Goal: Task Accomplishment & Management: Manage account settings

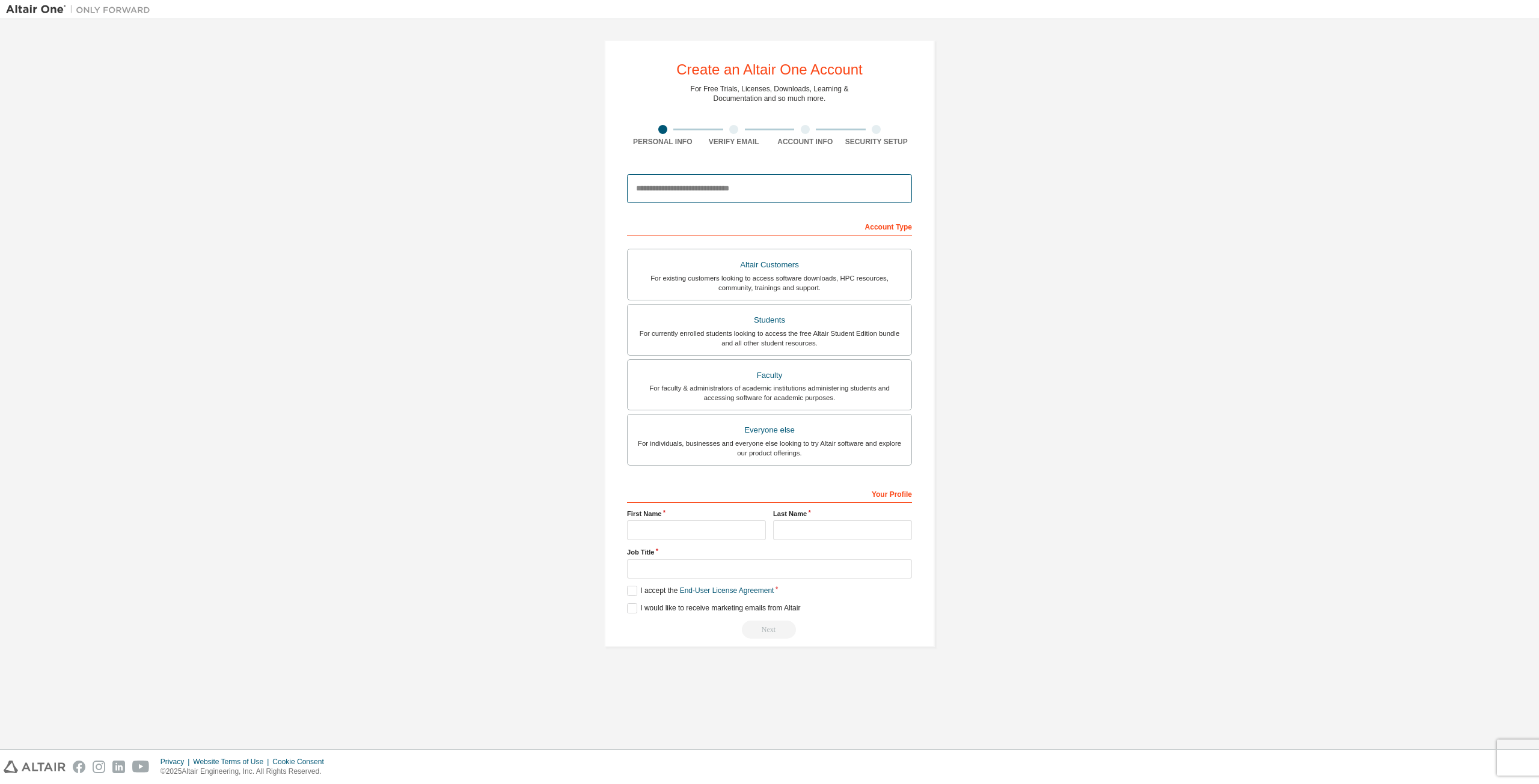
click at [731, 187] on input "email" at bounding box center [770, 188] width 285 height 29
paste input "**********"
type input "**********"
click at [807, 455] on div "For individuals, businesses and everyone else looking to try Altair software an…" at bounding box center [769, 449] width 269 height 19
click at [735, 527] on input "text" at bounding box center [696, 530] width 139 height 20
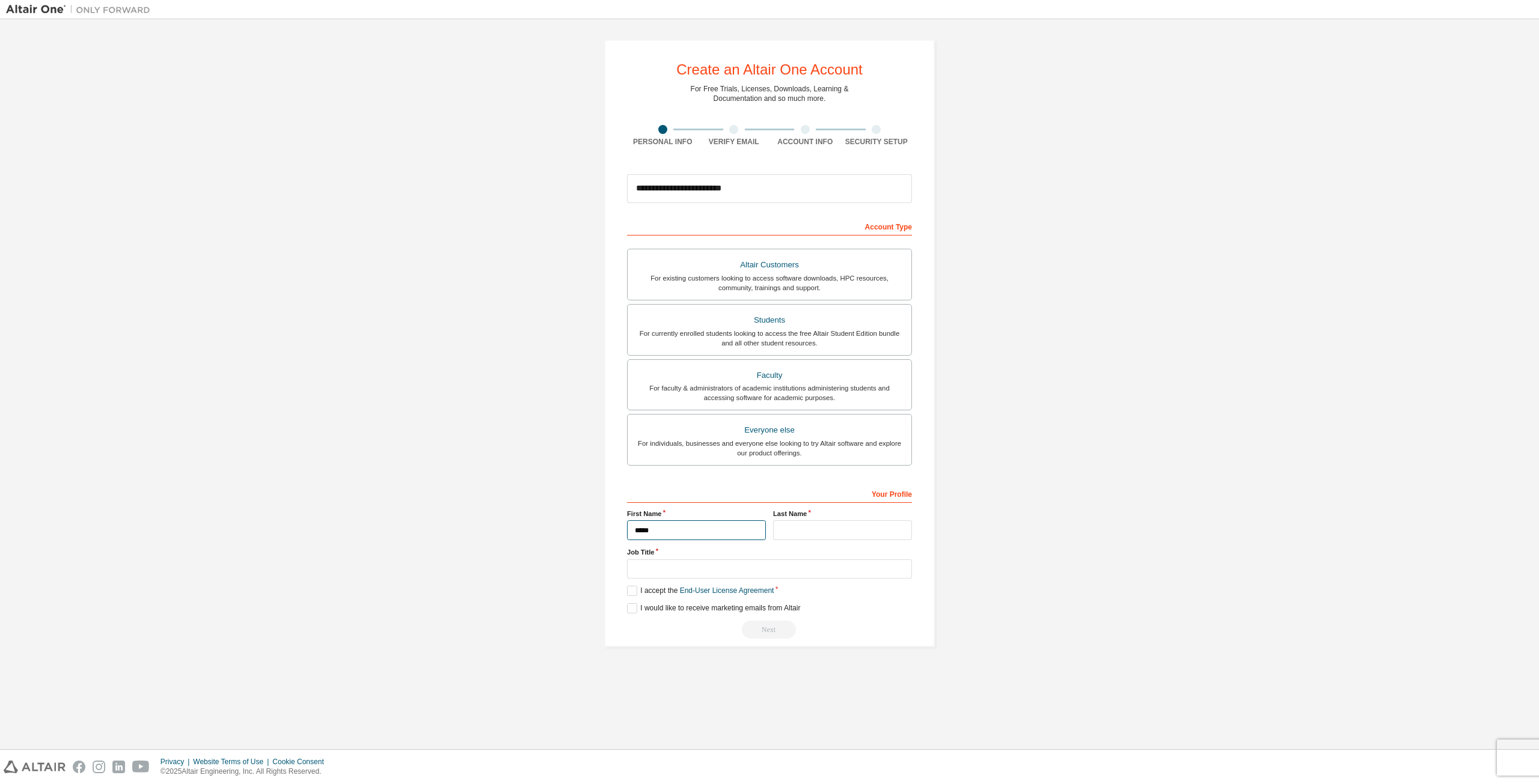
type input "*****"
type input "******"
click at [636, 559] on label "I accept the End-User License Agreement" at bounding box center [701, 591] width 146 height 10
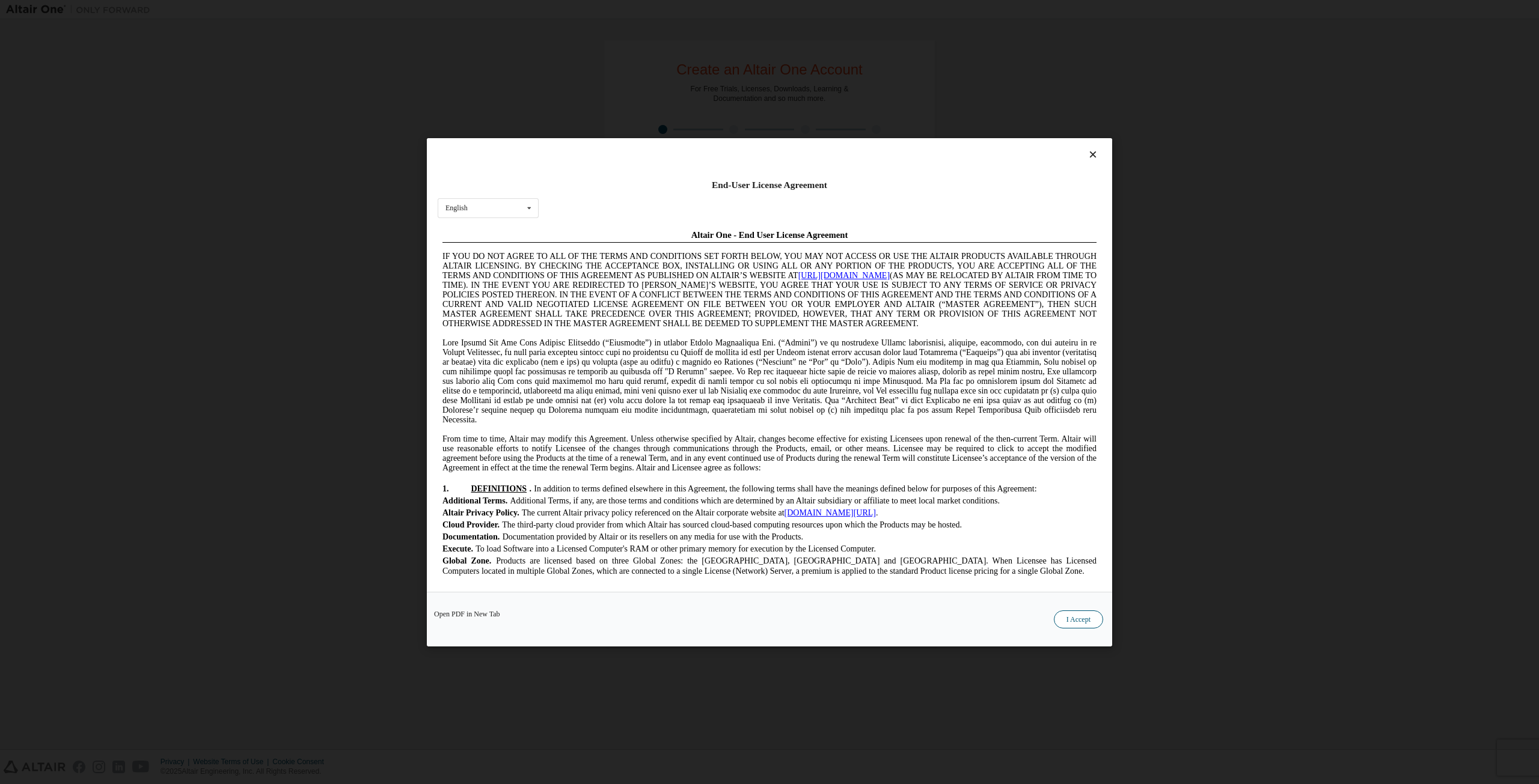
click at [1026, 559] on button "I Accept" at bounding box center [1078, 618] width 50 height 18
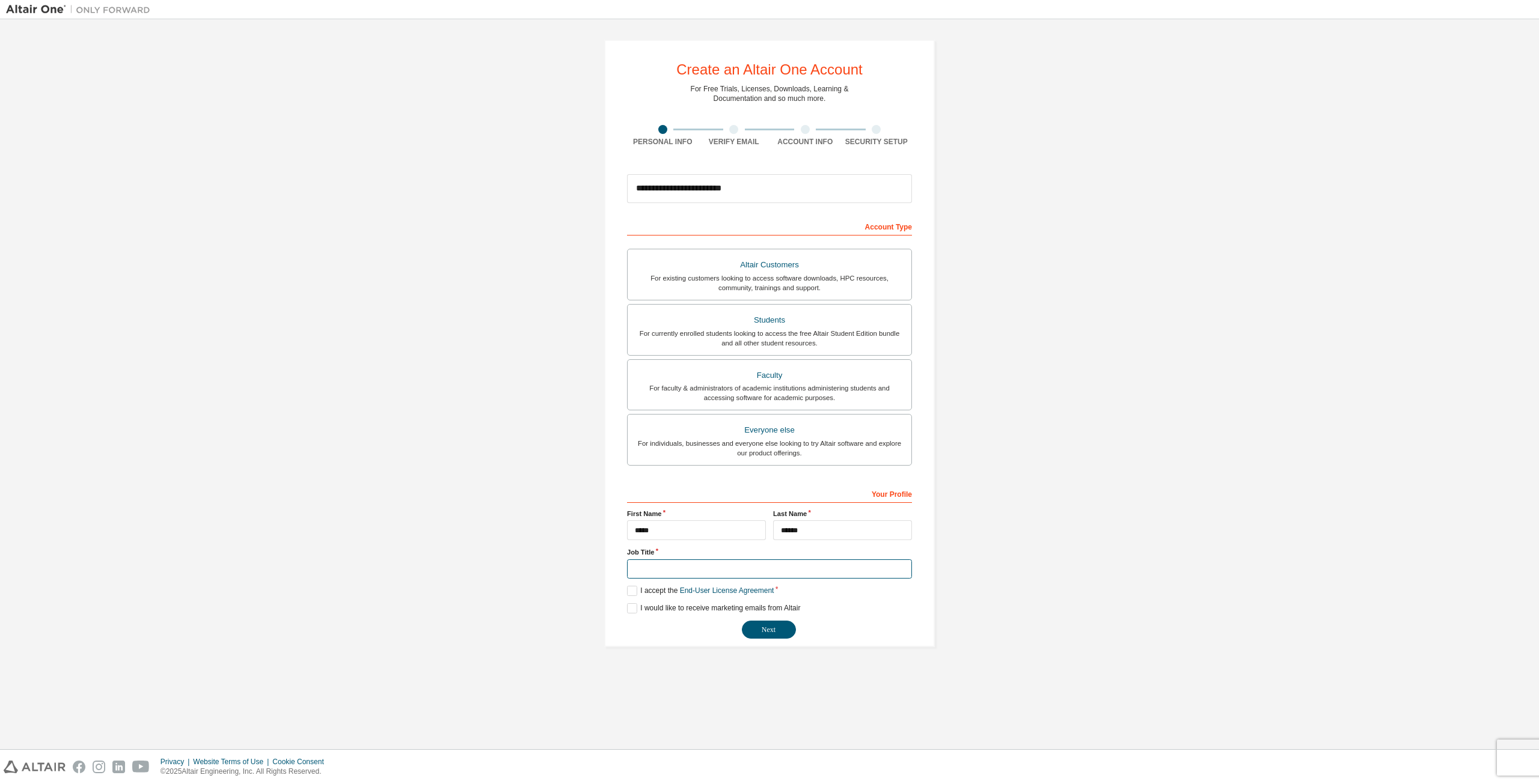
click at [662, 559] on input "text" at bounding box center [770, 569] width 285 height 20
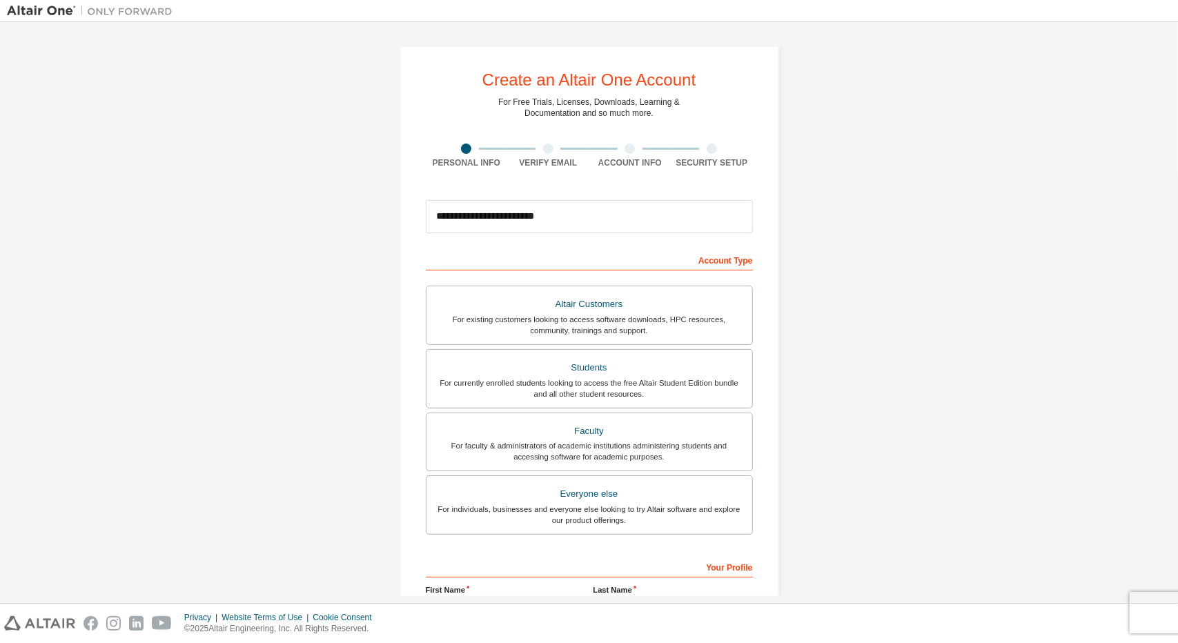
click at [835, 557] on div "**********" at bounding box center [589, 394] width 1164 height 731
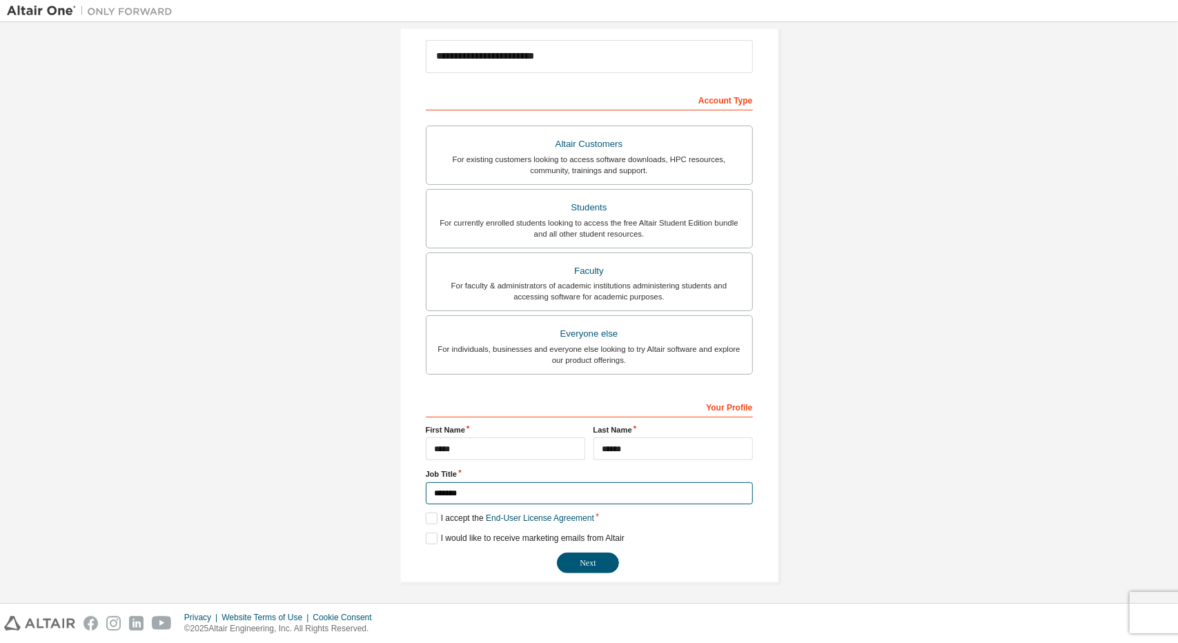
click at [464, 496] on input "*******" at bounding box center [589, 493] width 327 height 23
type input "*"
type input "**********"
click at [430, 539] on label "I would like to receive marketing emails from Altair" at bounding box center [525, 539] width 199 height 12
click at [584, 562] on button "Next" at bounding box center [588, 563] width 62 height 21
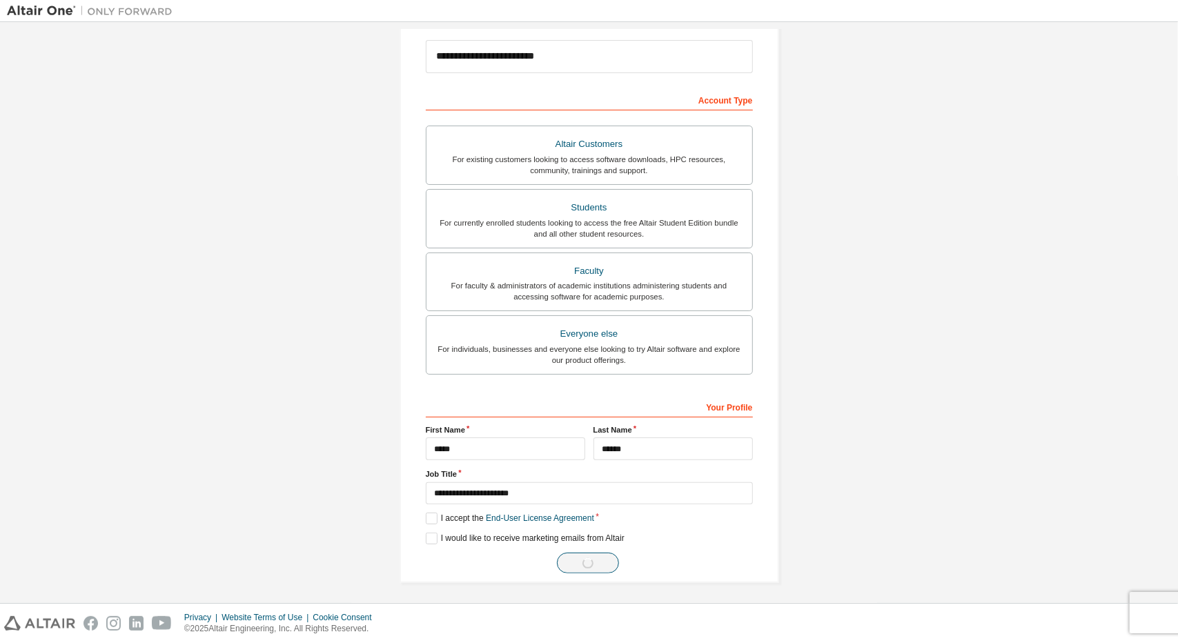
scroll to position [0, 0]
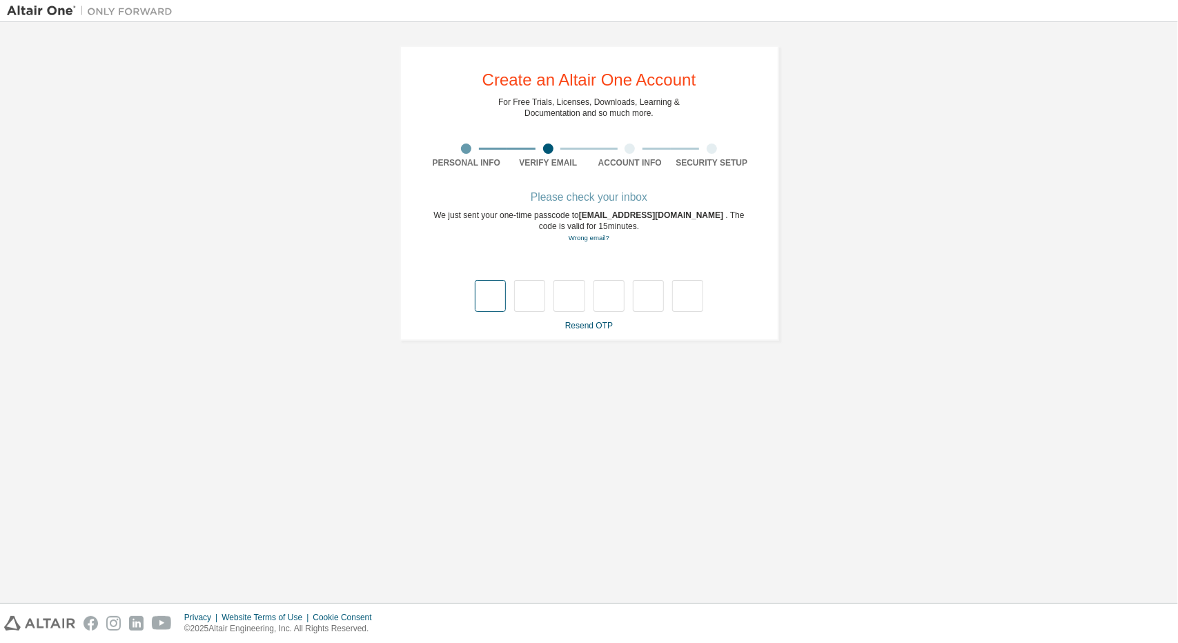
type input "*"
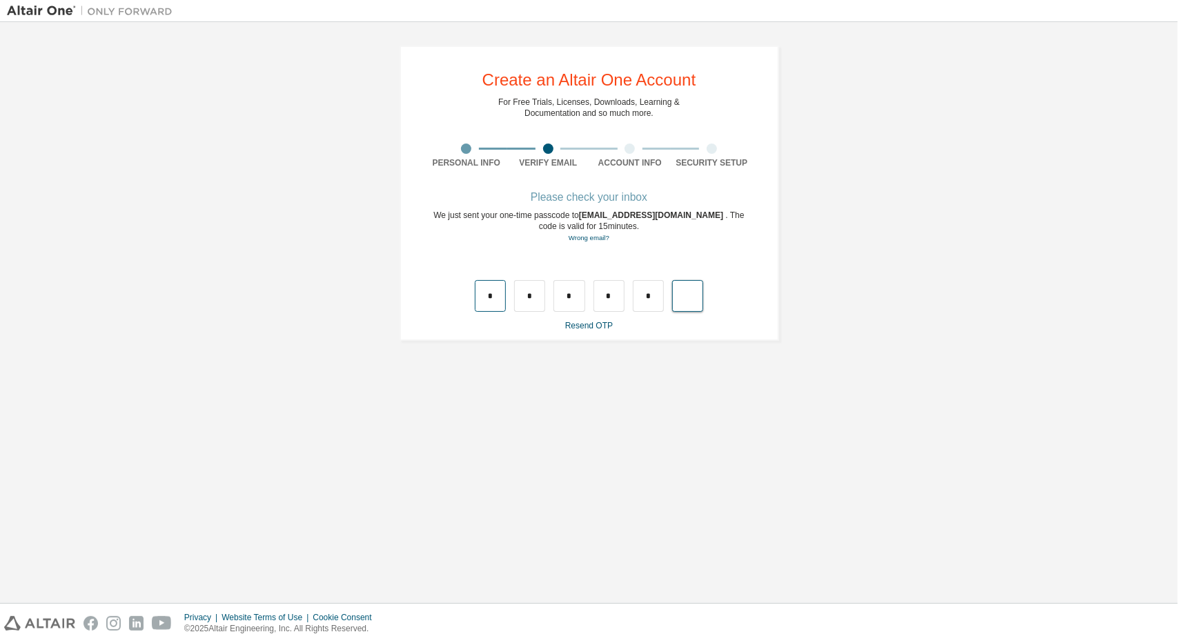
type input "*"
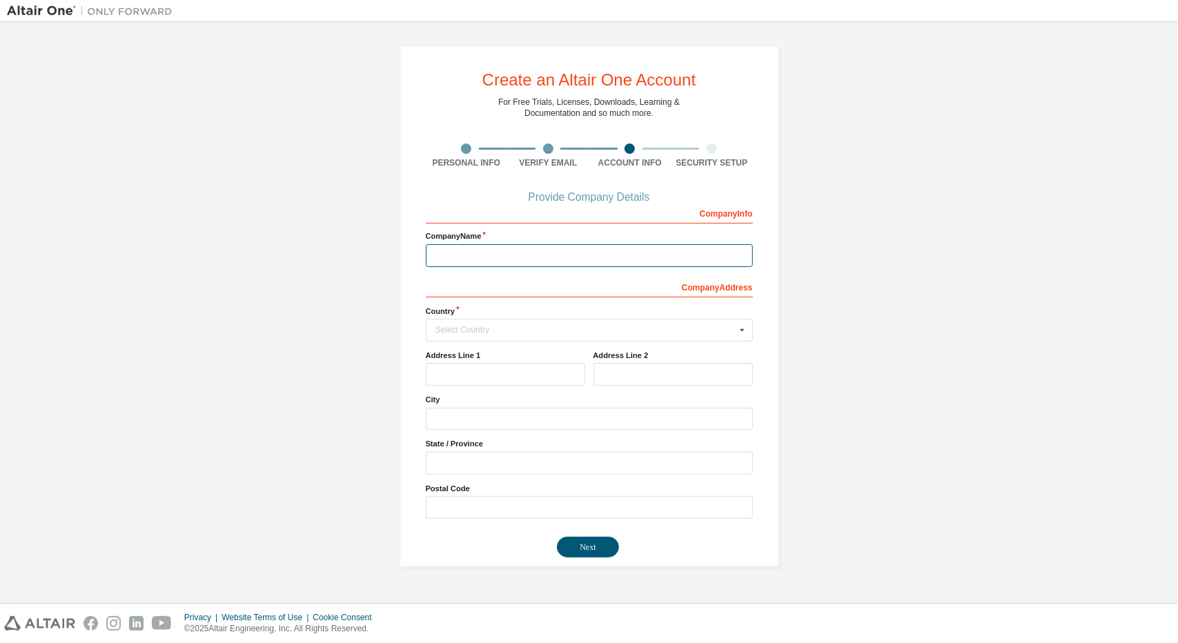
click at [499, 254] on input "text" at bounding box center [589, 255] width 327 height 23
type input "**********"
click at [462, 323] on input "text" at bounding box center [590, 329] width 326 height 21
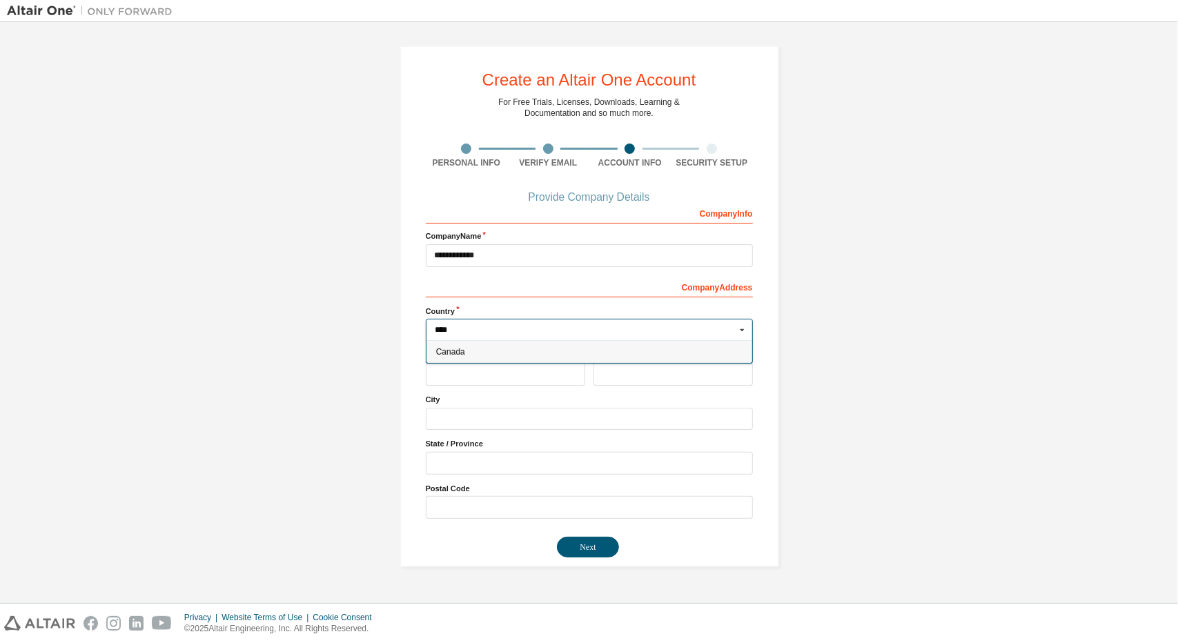
type input "****"
click at [450, 345] on div "Canada" at bounding box center [589, 352] width 326 height 22
type input "***"
click at [459, 369] on input "text" at bounding box center [505, 374] width 159 height 23
type input "**********"
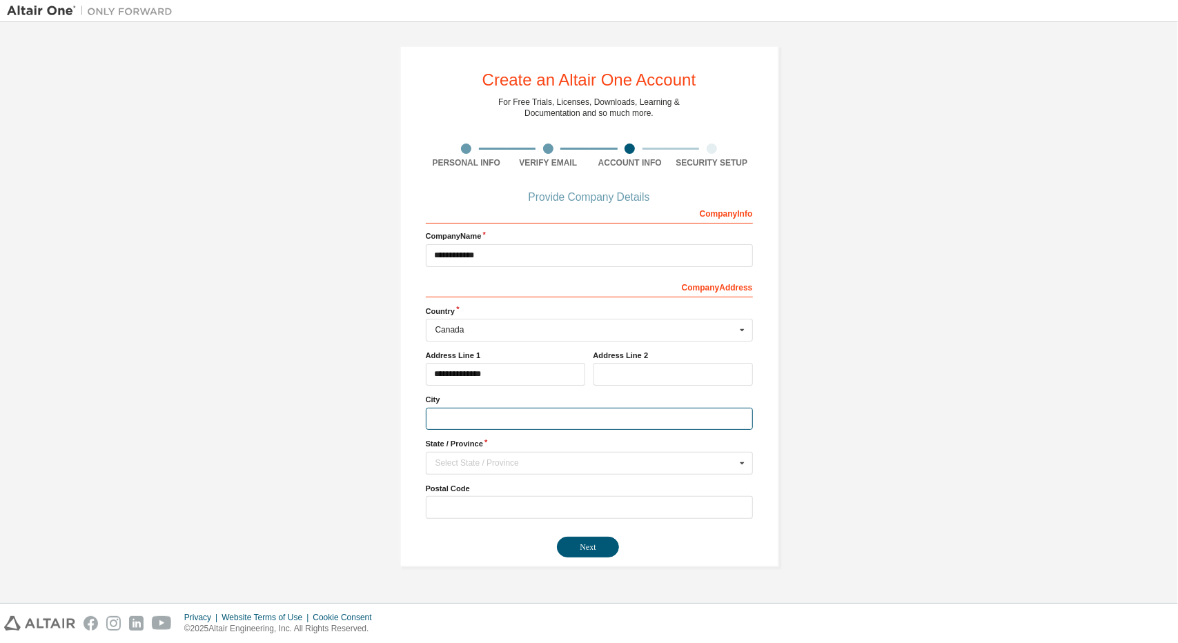
click at [477, 413] on input "text" at bounding box center [589, 419] width 327 height 23
type input "*******"
click at [510, 455] on input "text" at bounding box center [590, 463] width 326 height 21
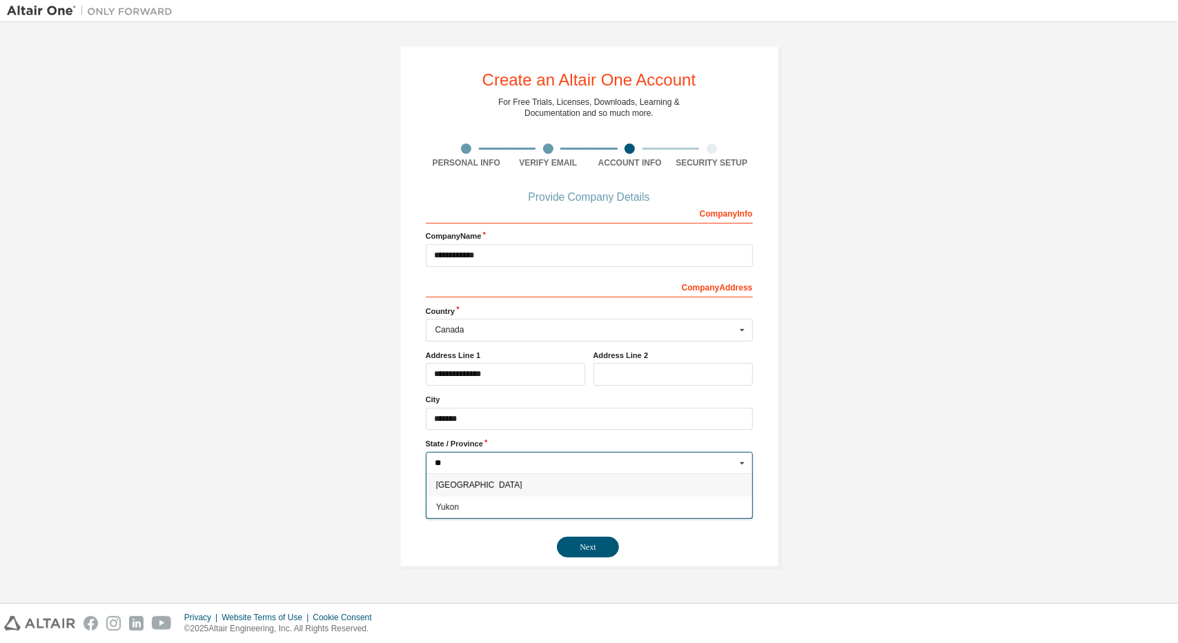
type input "**"
click at [476, 481] on span "Ontario" at bounding box center [588, 485] width 307 height 8
type input "**"
click at [463, 504] on input "text" at bounding box center [589, 507] width 327 height 23
type input "*******"
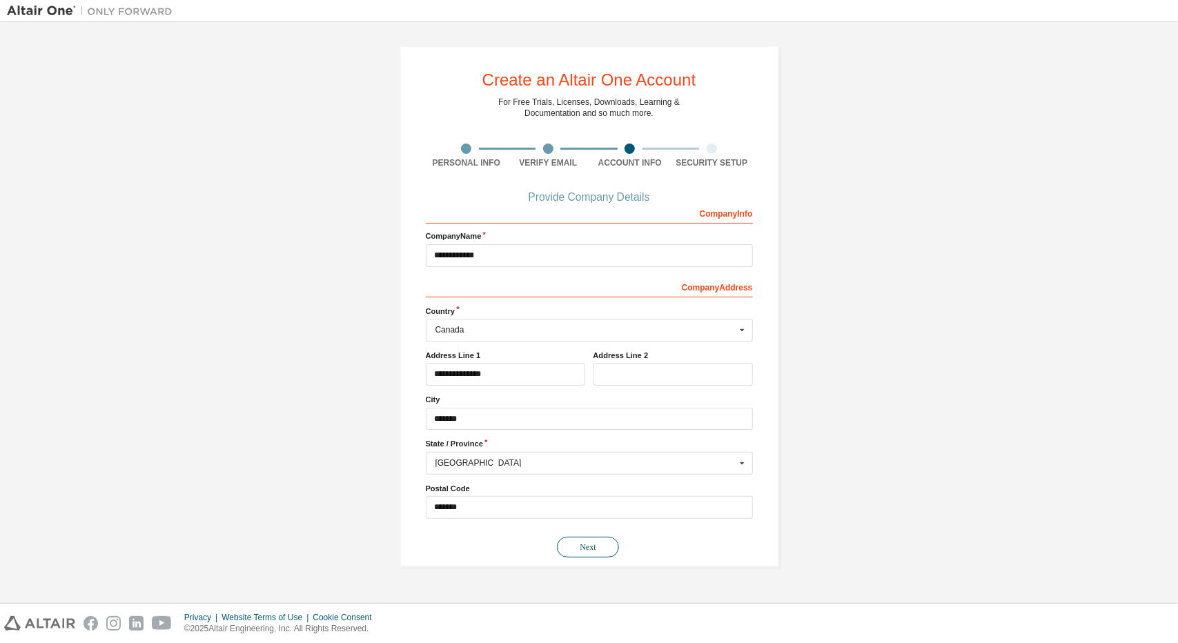
click at [585, 539] on button "Next" at bounding box center [588, 547] width 62 height 21
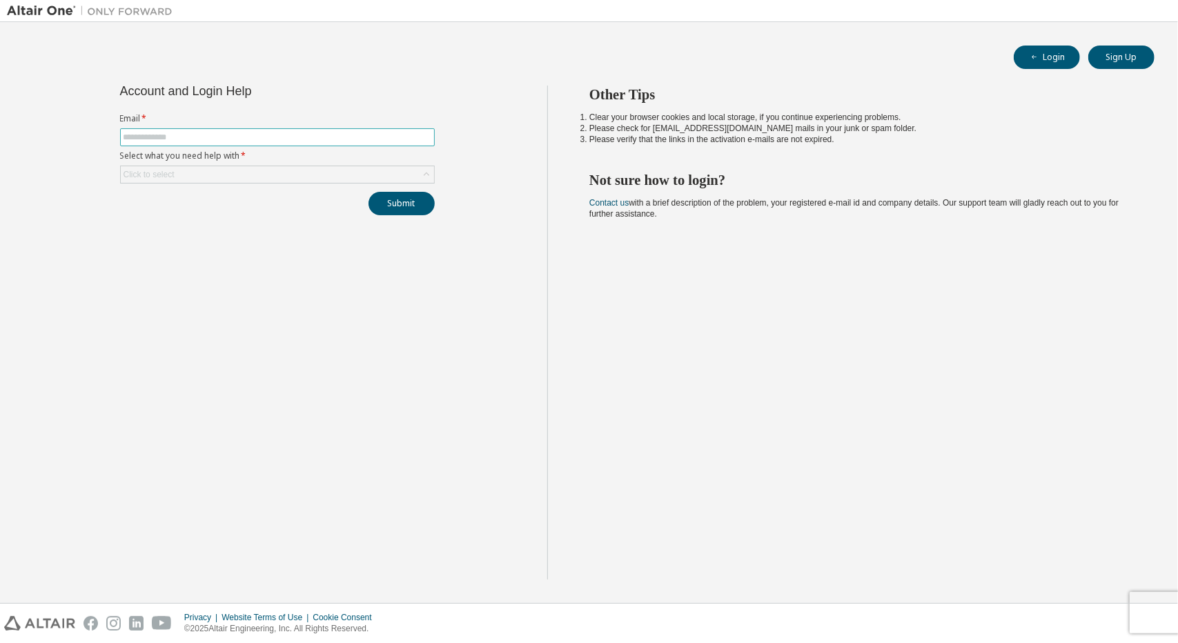
click at [275, 139] on input "text" at bounding box center [277, 137] width 308 height 11
type input "**********"
click at [156, 173] on div "Click to select" at bounding box center [148, 174] width 51 height 11
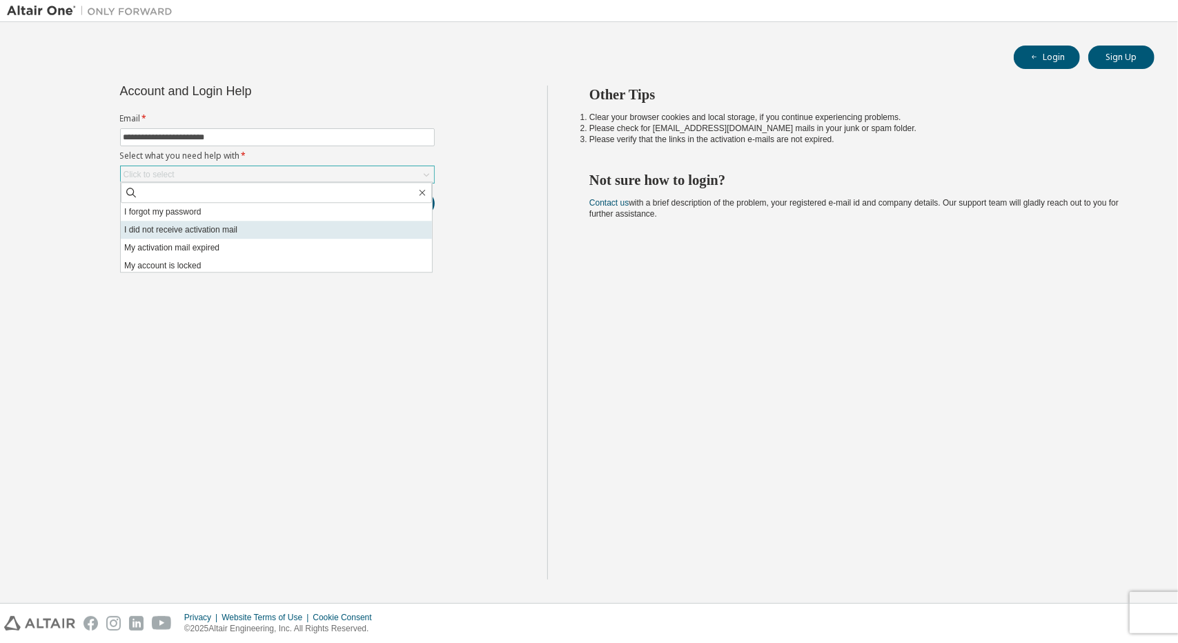
click at [170, 226] on li "I did not receive activation mail" at bounding box center [276, 230] width 311 height 18
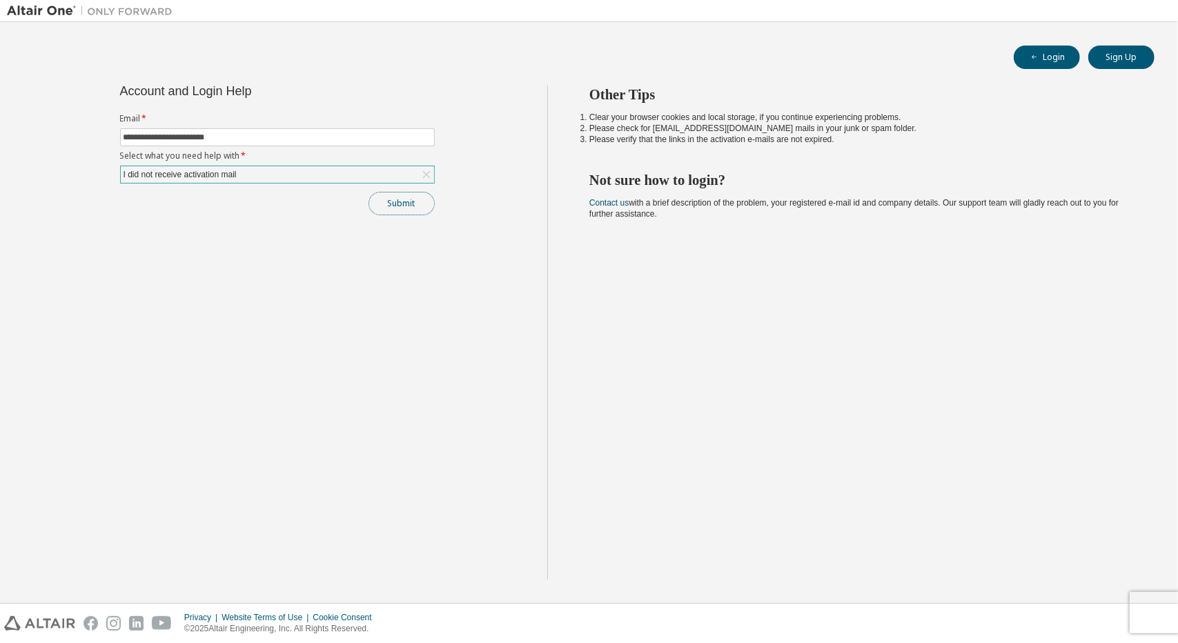
click at [383, 202] on button "Submit" at bounding box center [401, 203] width 66 height 23
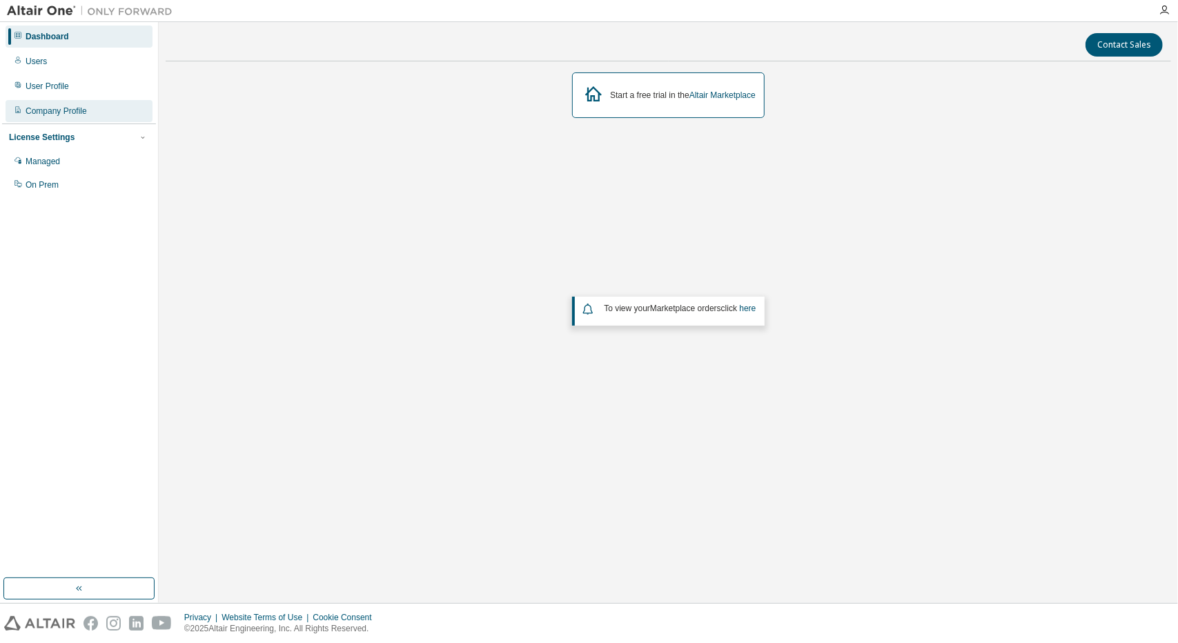
click at [53, 114] on div "Company Profile" at bounding box center [56, 111] width 61 height 11
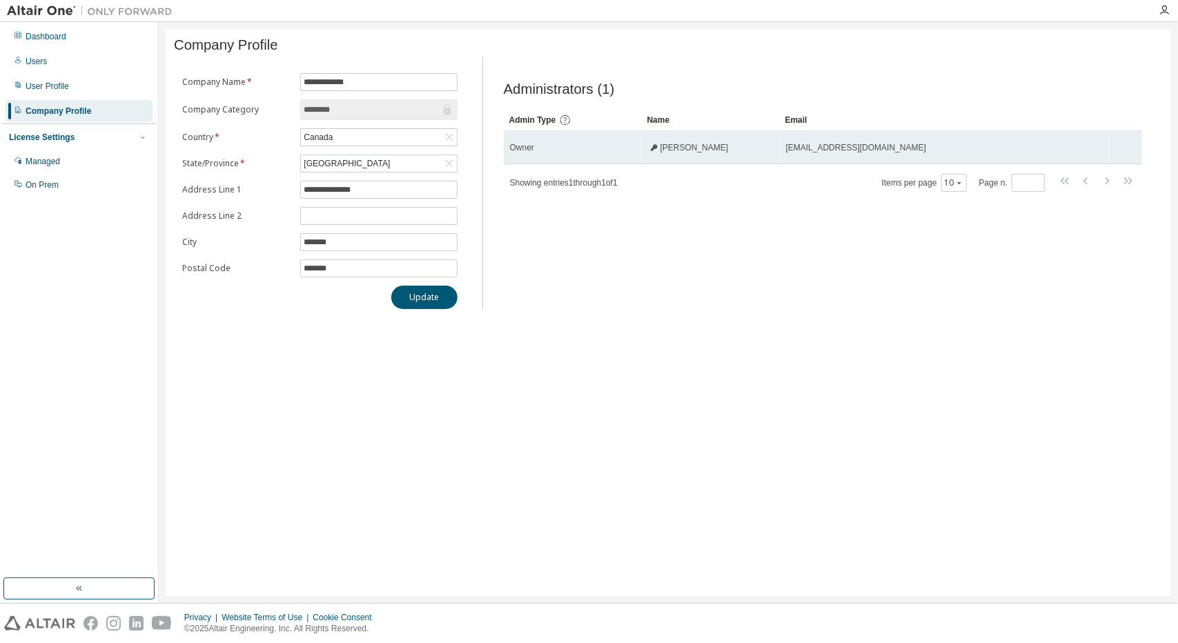
click at [708, 153] on div "Rohan Bhalla" at bounding box center [711, 147] width 126 height 11
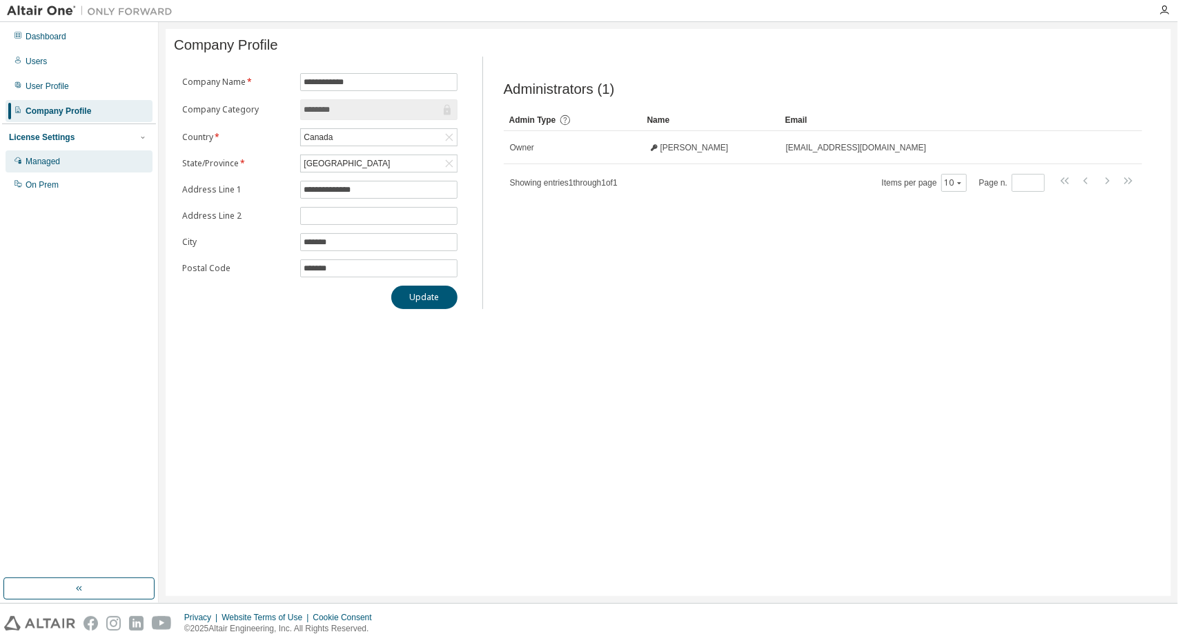
click at [139, 164] on div "Managed" at bounding box center [79, 161] width 147 height 22
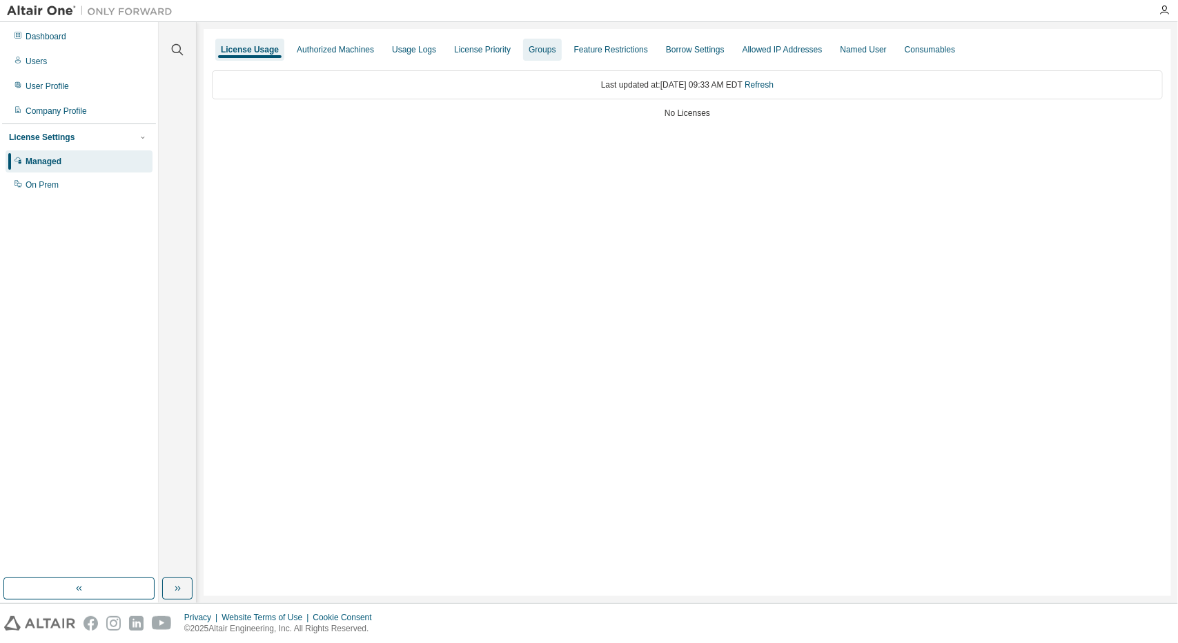
click at [542, 48] on div "Groups" at bounding box center [541, 49] width 27 height 11
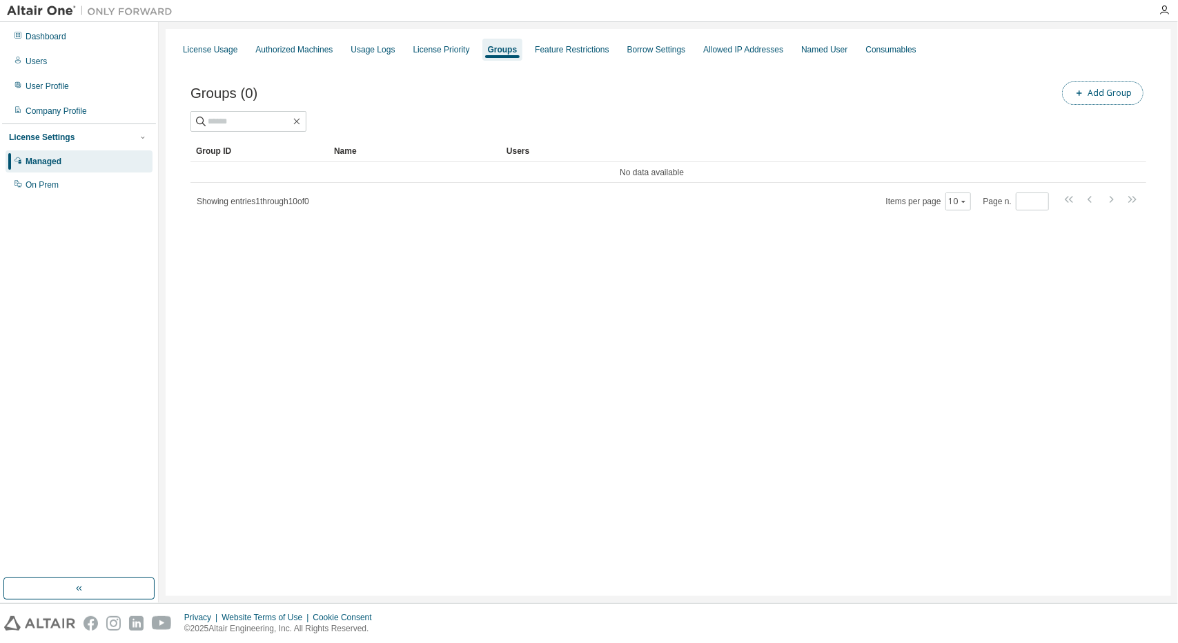
click at [1107, 83] on button "Add Group" at bounding box center [1102, 92] width 81 height 23
click at [1010, 105] on input "text" at bounding box center [1012, 104] width 308 height 11
type input "**********"
click at [1123, 137] on button "Add" at bounding box center [1136, 133] width 66 height 23
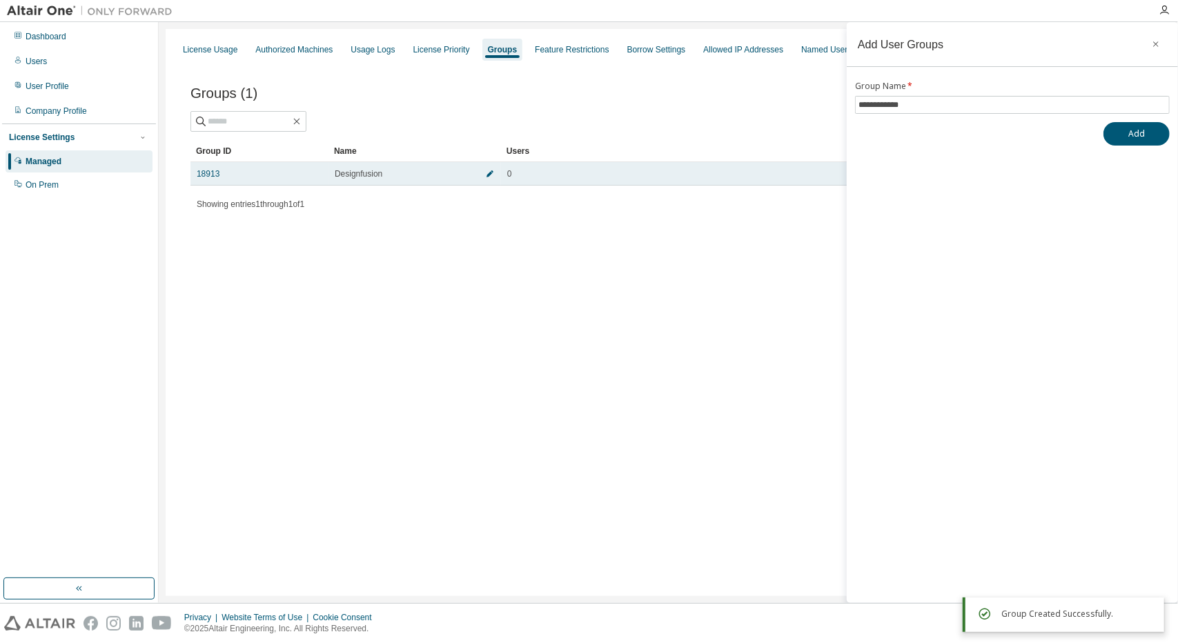
click at [491, 175] on icon "button" at bounding box center [490, 174] width 8 height 8
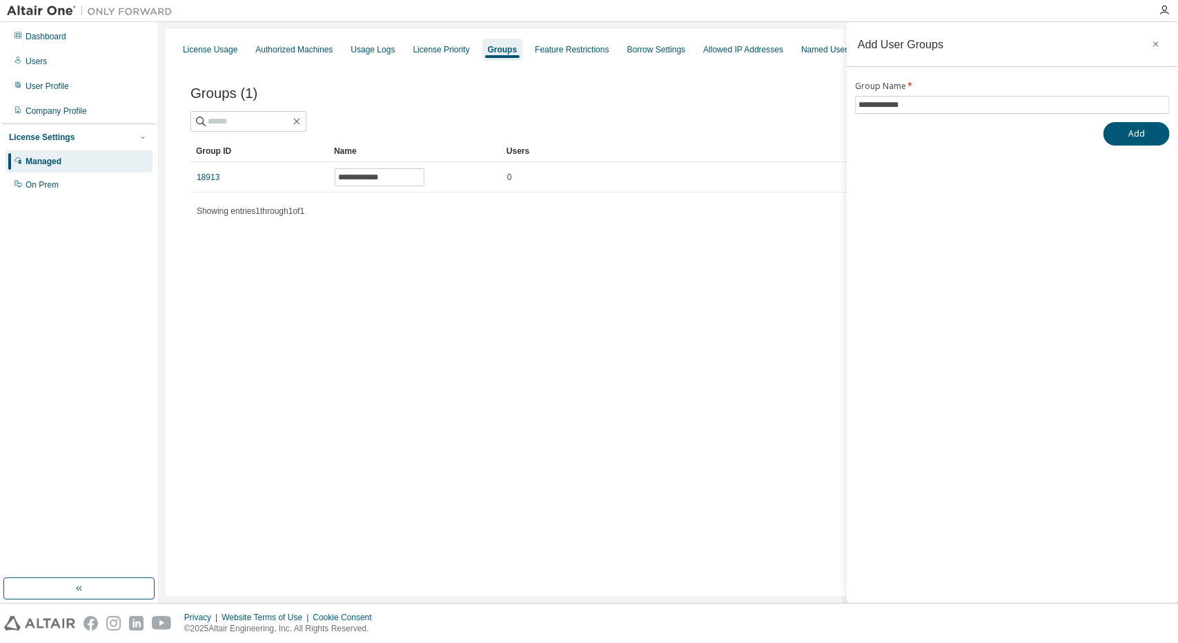
click at [522, 277] on div "**********" at bounding box center [668, 312] width 1005 height 567
click at [1160, 47] on icon "button" at bounding box center [1156, 44] width 10 height 11
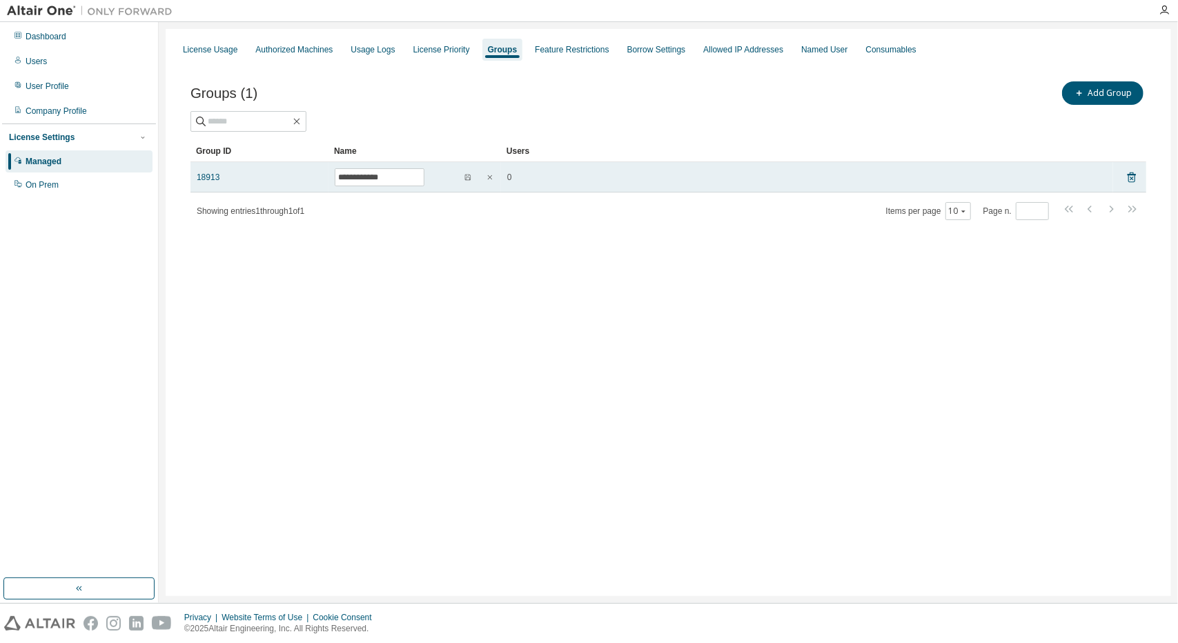
click at [843, 190] on td "0" at bounding box center [807, 177] width 612 height 30
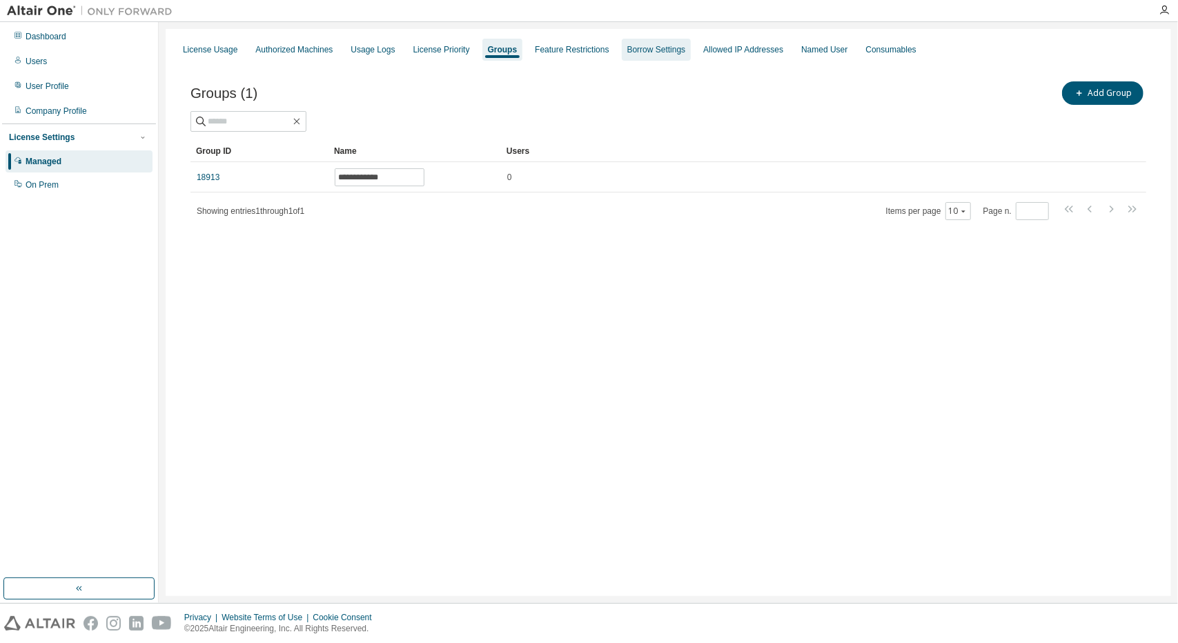
click at [660, 49] on div "Borrow Settings" at bounding box center [656, 49] width 59 height 11
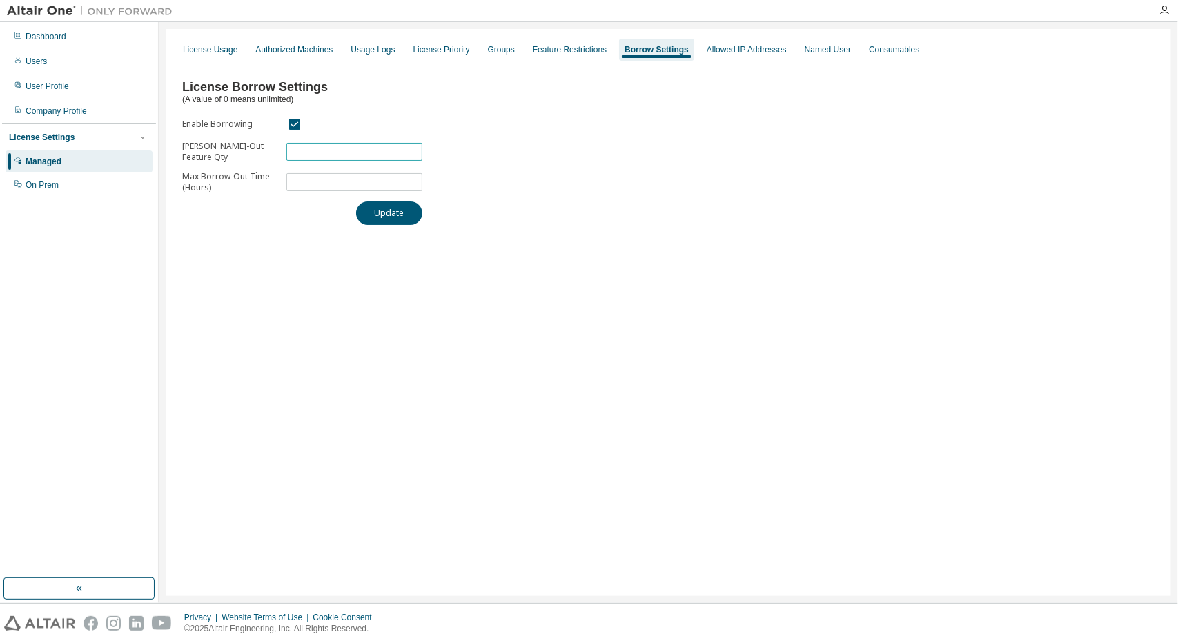
click at [310, 148] on input "*" at bounding box center [354, 151] width 129 height 11
click at [309, 148] on input "*" at bounding box center [354, 151] width 129 height 11
drag, startPoint x: 309, startPoint y: 148, endPoint x: 273, endPoint y: 157, distance: 36.8
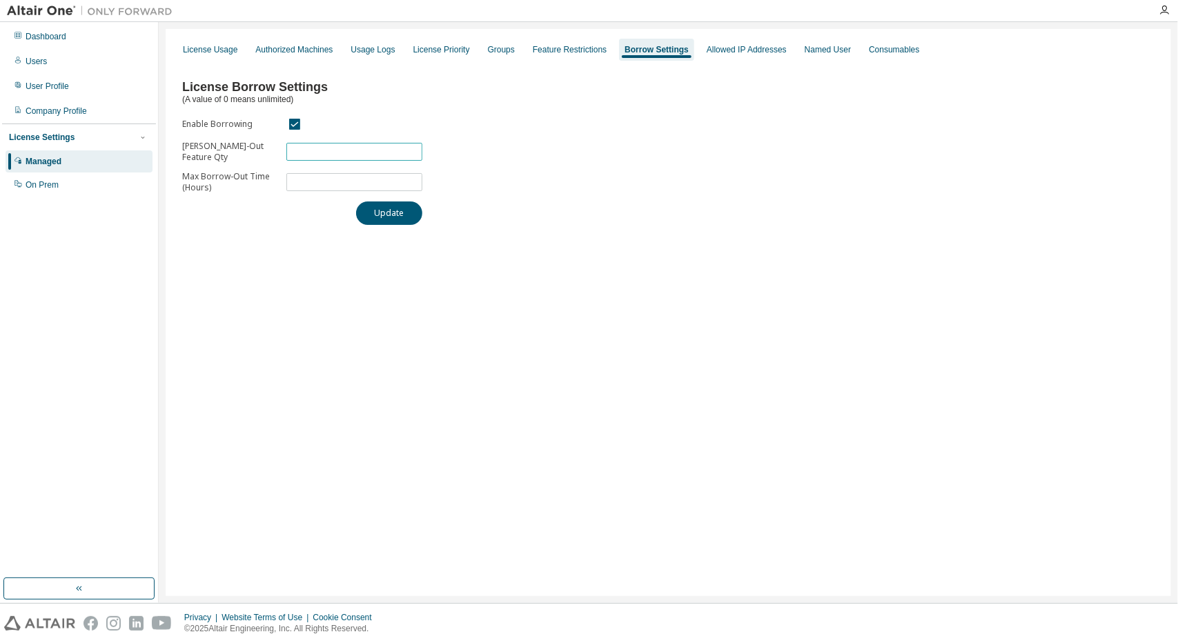
click at [273, 157] on form "Enable Borrowing Max Borrow-Out Feature Qty * Max Borrow-Out Time (Hours) *" at bounding box center [302, 154] width 240 height 77
click at [218, 44] on div "License Usage" at bounding box center [210, 49] width 54 height 11
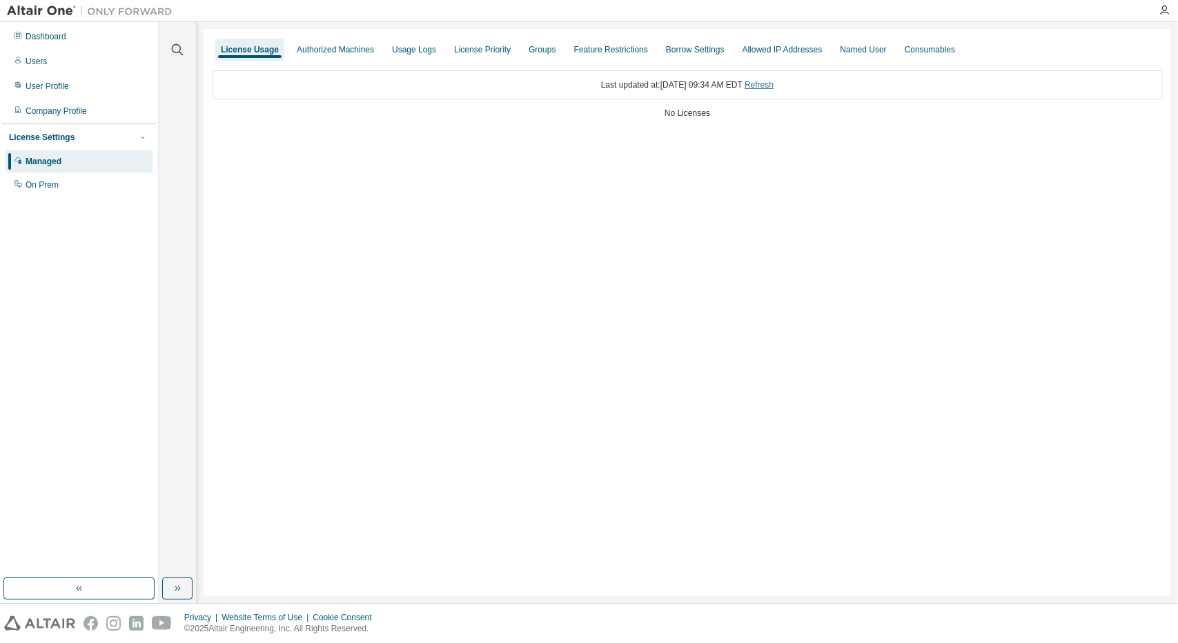
click at [773, 87] on link "Refresh" at bounding box center [758, 85] width 29 height 10
click at [65, 55] on div "Users" at bounding box center [79, 61] width 147 height 22
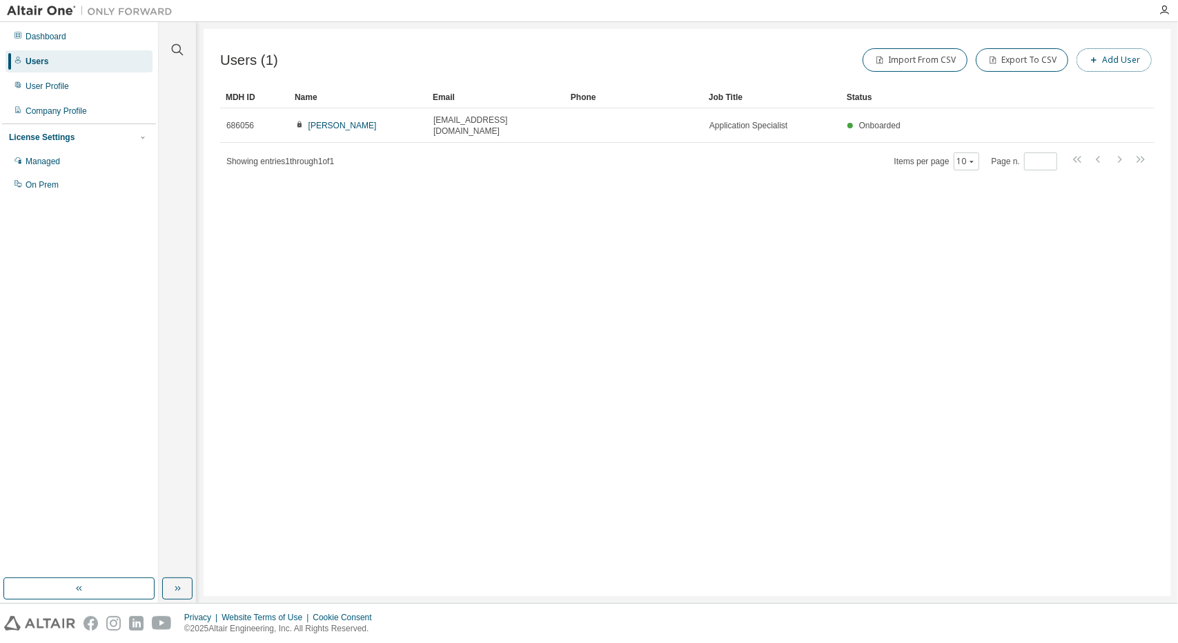
click at [1096, 59] on icon "button" at bounding box center [1094, 60] width 6 height 6
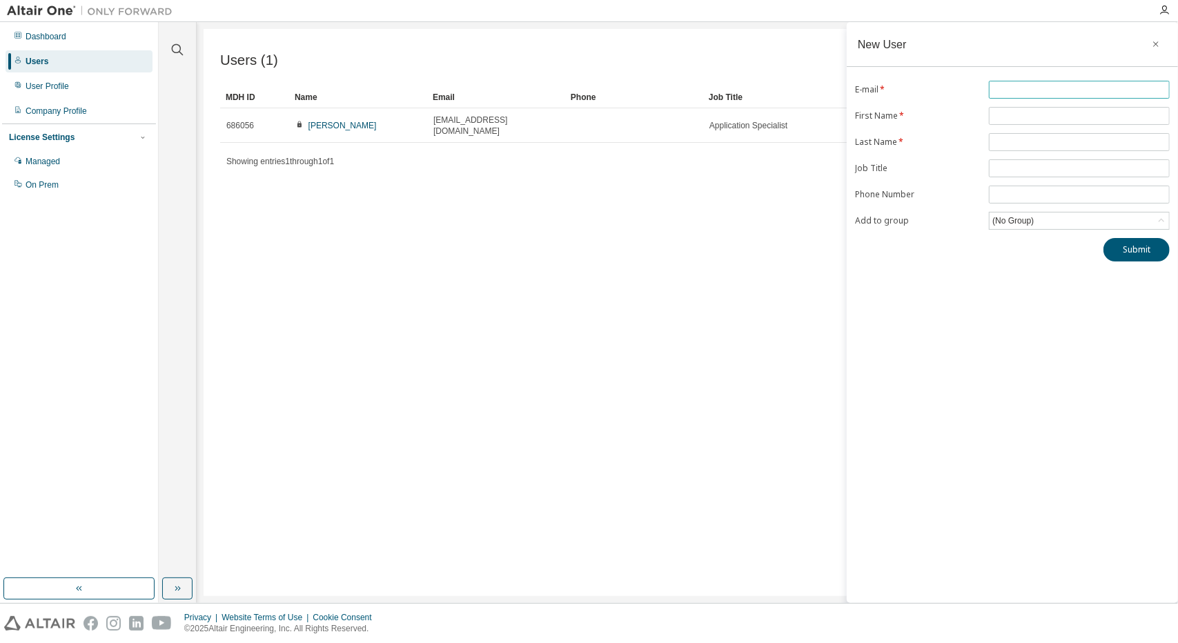
click at [1051, 84] on input "text" at bounding box center [1079, 89] width 174 height 11
type input "**********"
click at [1044, 118] on input "text" at bounding box center [1079, 115] width 174 height 11
type input "******"
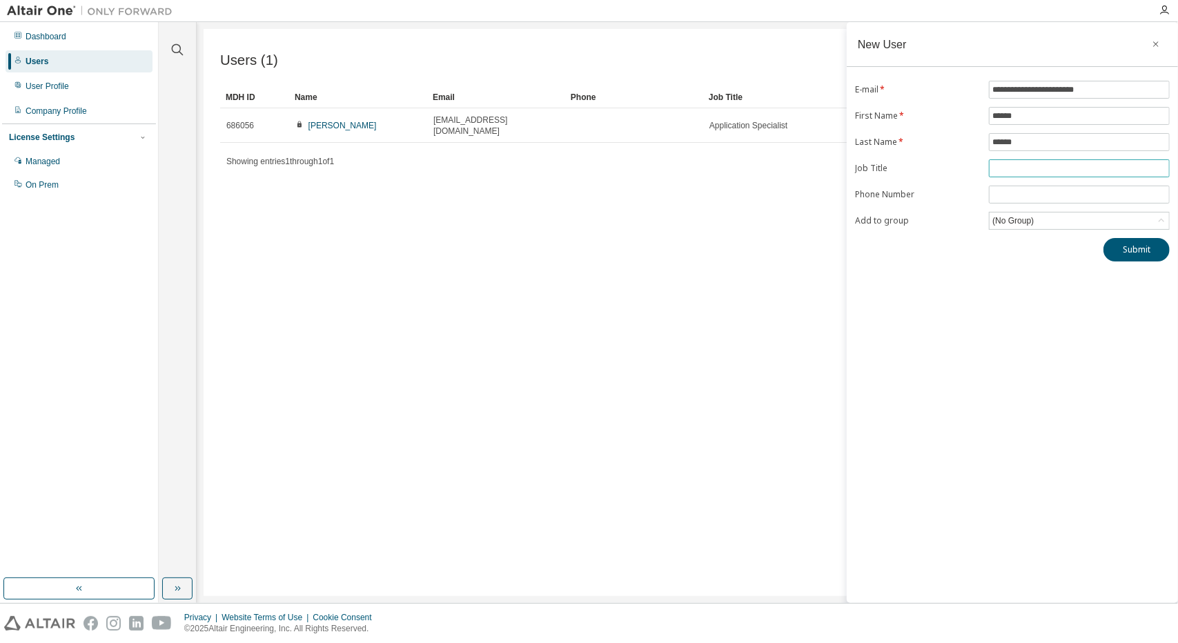
click at [1015, 163] on input "text" at bounding box center [1079, 168] width 174 height 11
click at [1010, 259] on div "**********" at bounding box center [1011, 312] width 331 height 581
click at [1126, 243] on button "Submit" at bounding box center [1136, 249] width 66 height 23
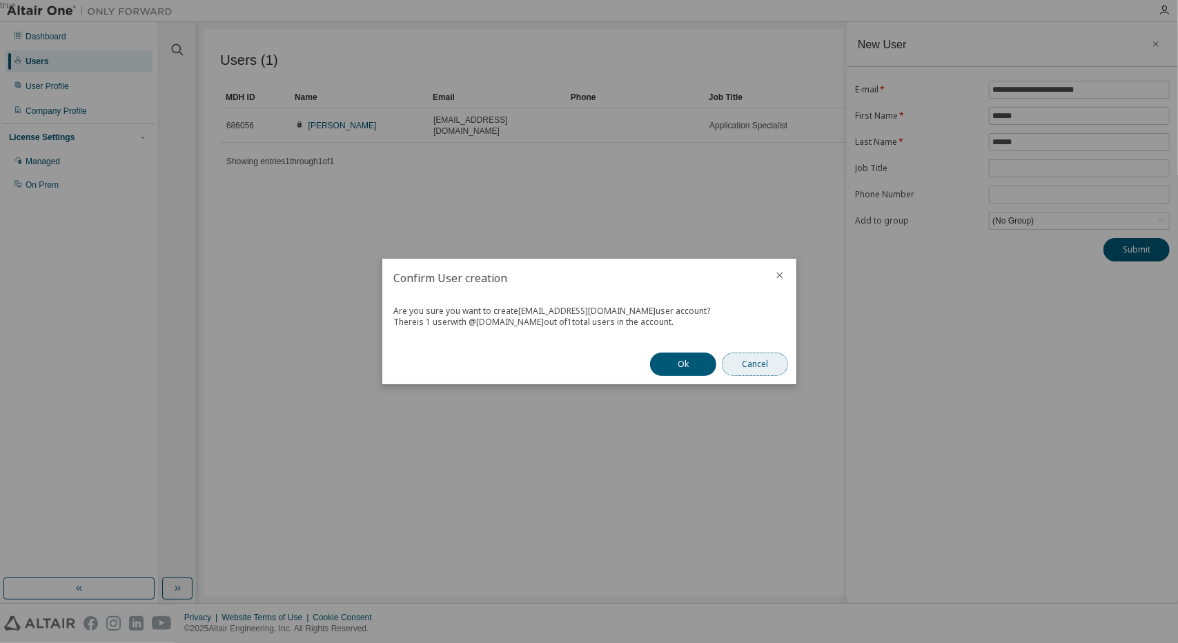
click at [751, 366] on button "Cancel" at bounding box center [755, 364] width 66 height 23
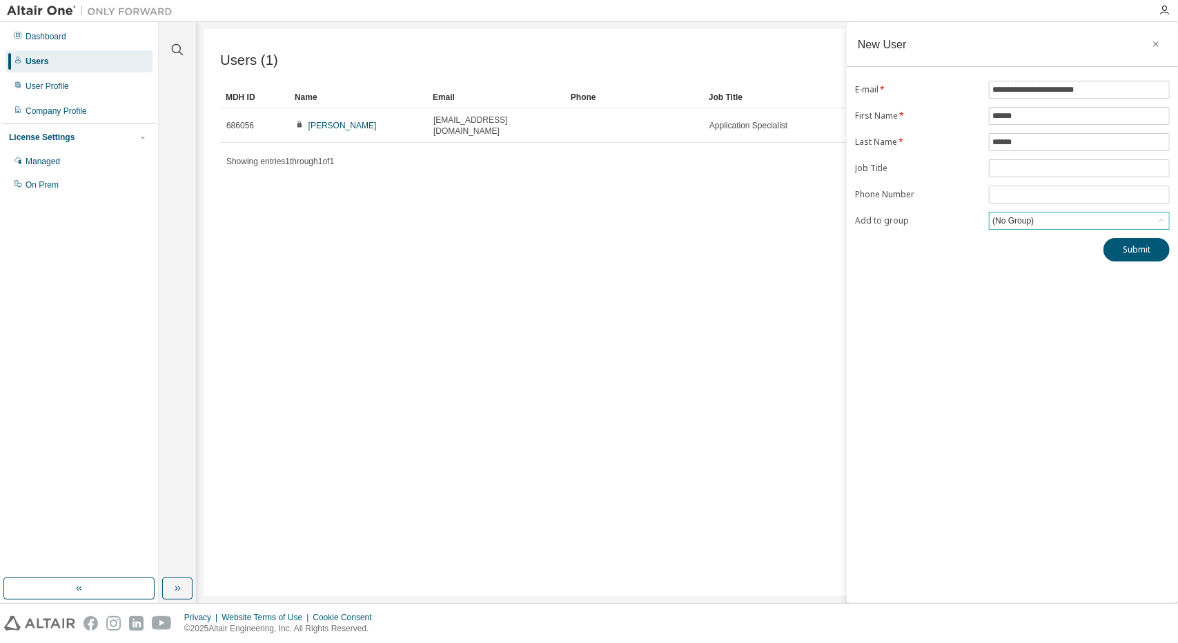
click at [1085, 224] on div "(No Group)" at bounding box center [1078, 220] width 179 height 17
click at [1034, 270] on li "18913 - Designfusion" at bounding box center [1078, 275] width 177 height 18
click at [1127, 245] on button "Submit" at bounding box center [1136, 249] width 66 height 23
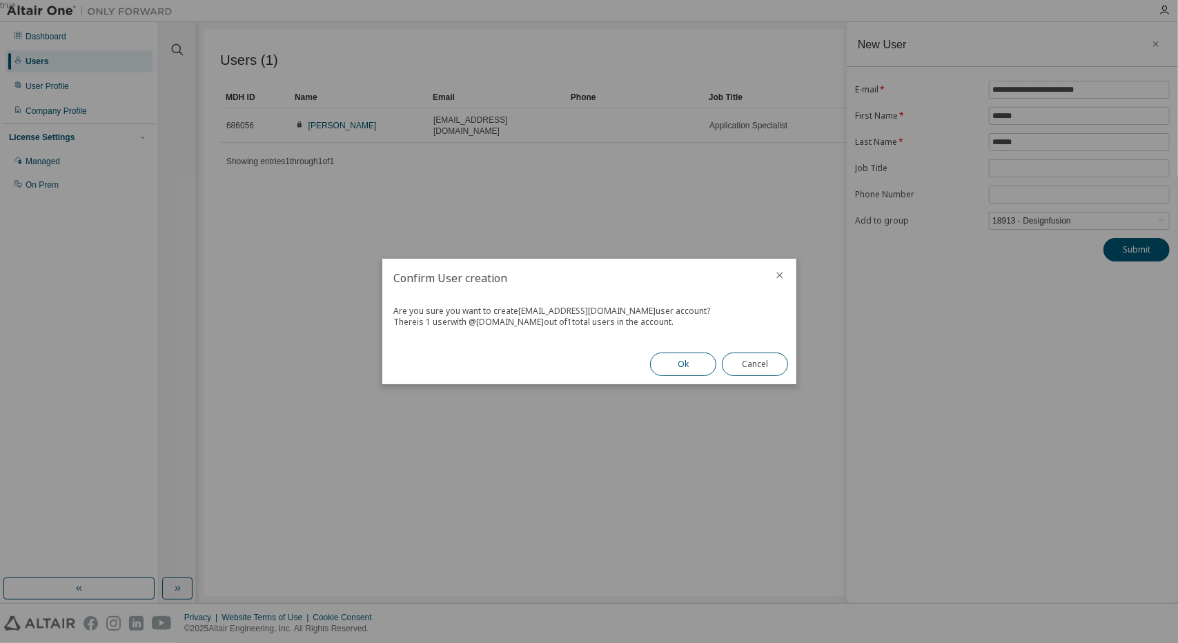
click at [680, 370] on button "Ok" at bounding box center [683, 364] width 66 height 23
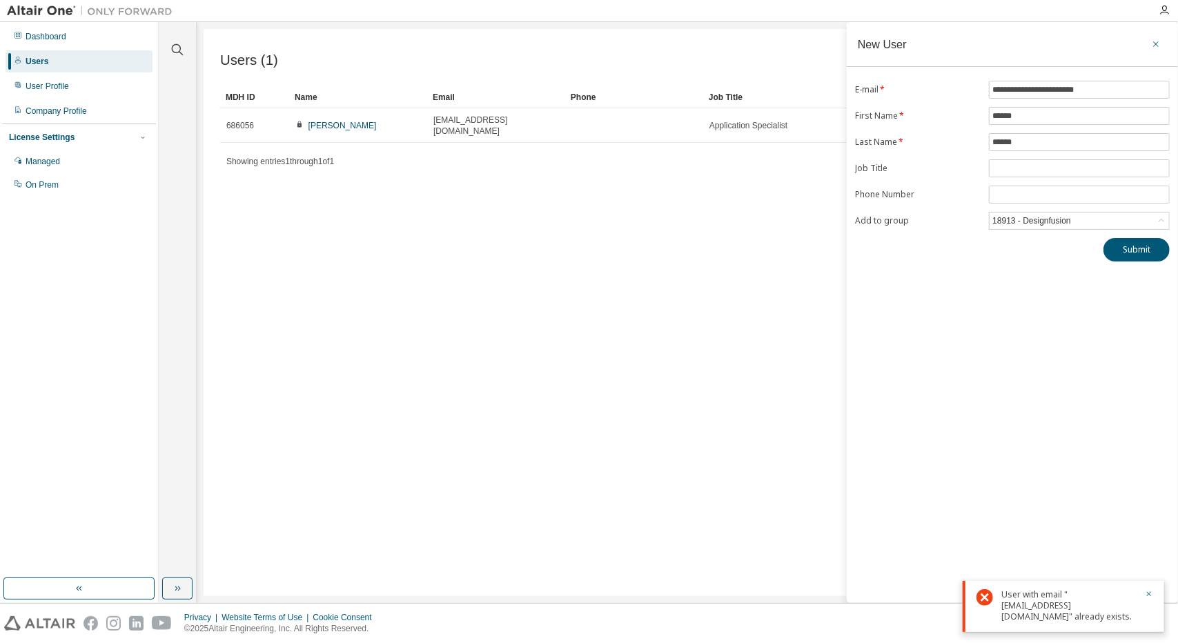
click at [1156, 49] on icon "button" at bounding box center [1156, 44] width 10 height 11
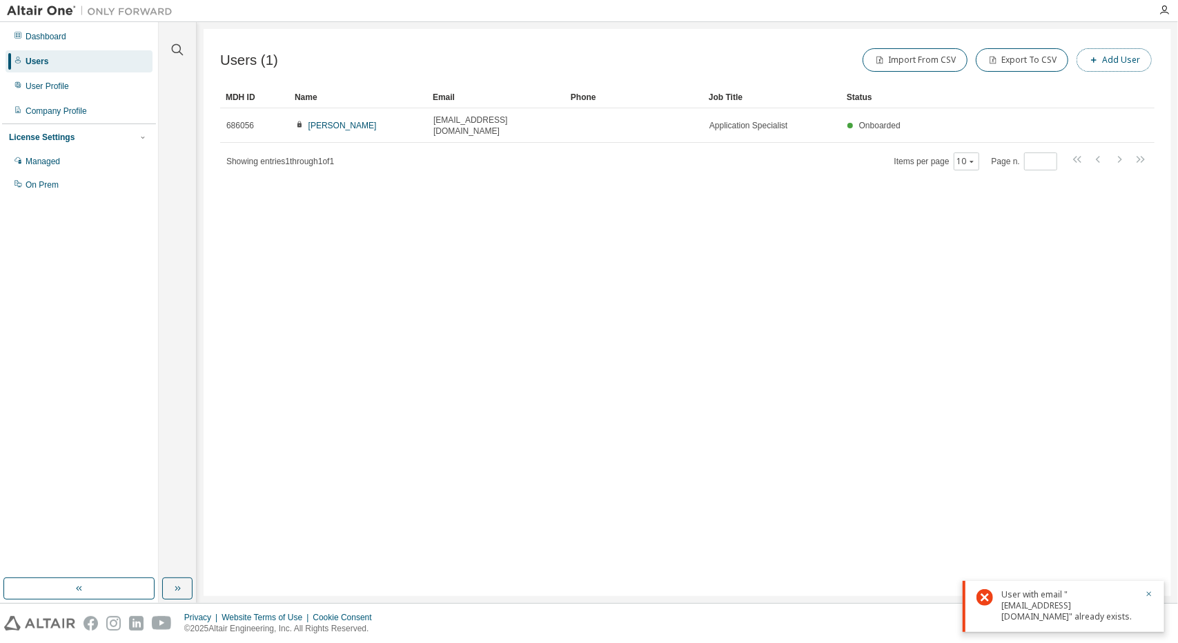
click at [1098, 61] on icon "button" at bounding box center [1093, 60] width 8 height 8
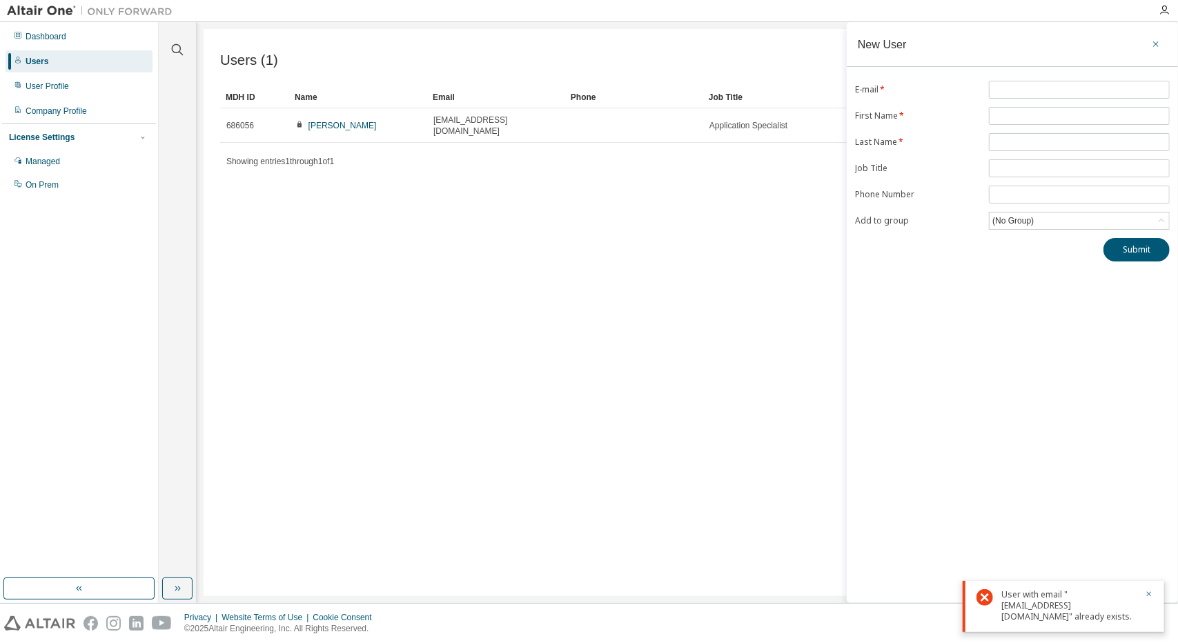
click at [1158, 41] on icon "button" at bounding box center [1156, 44] width 10 height 11
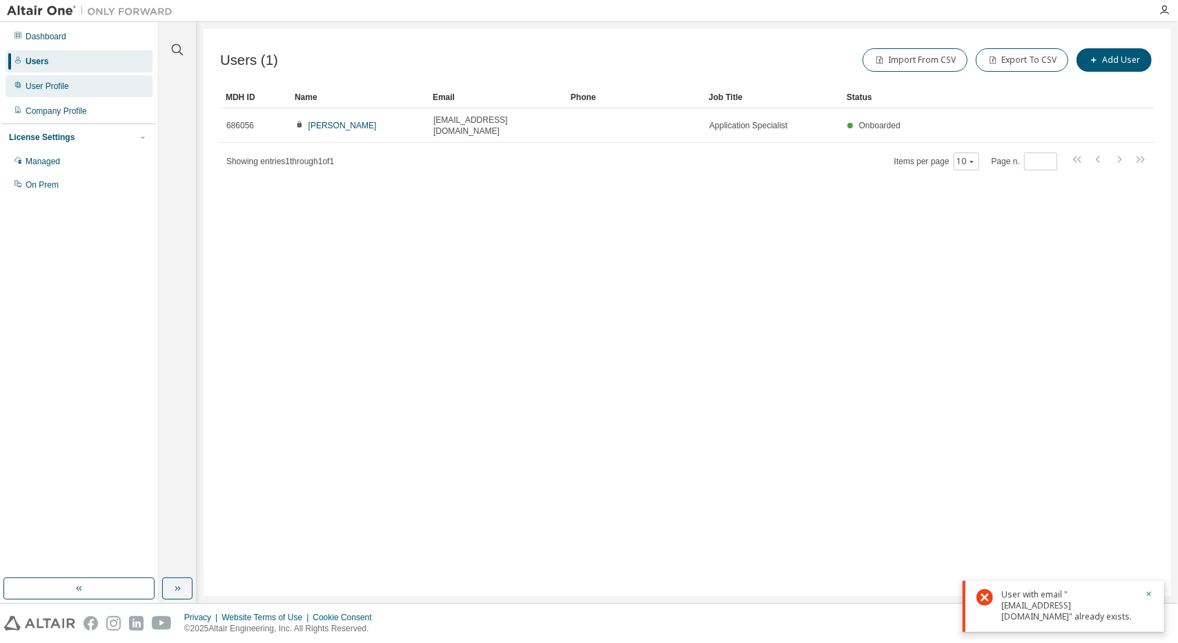
click at [28, 89] on div "User Profile" at bounding box center [47, 86] width 43 height 11
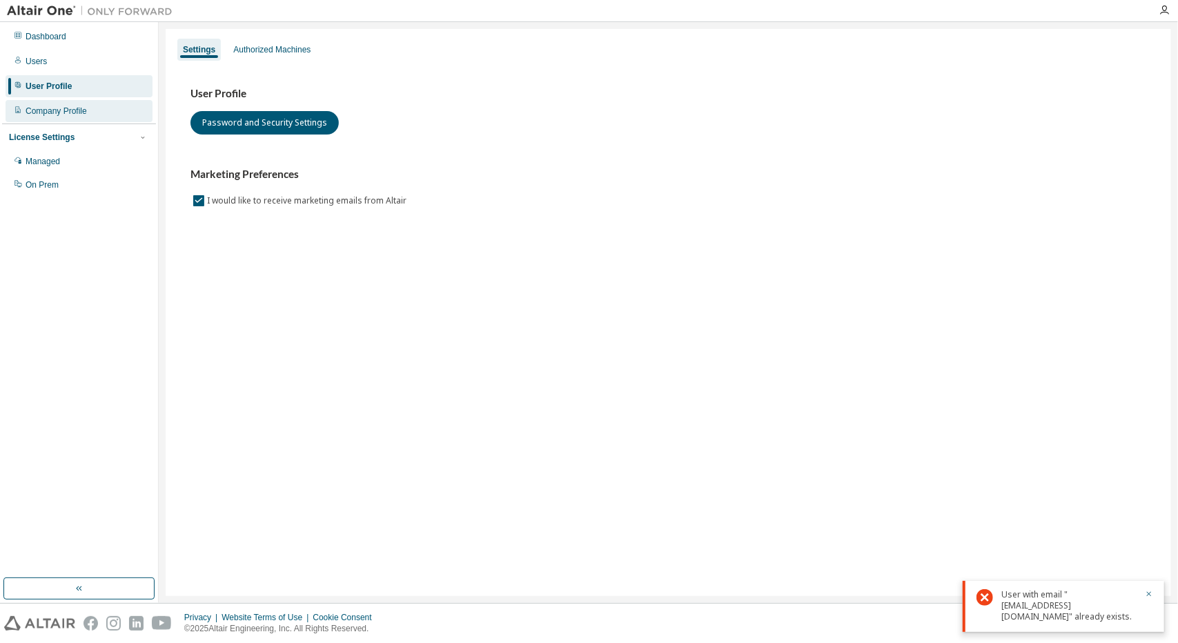
click at [45, 114] on div "Company Profile" at bounding box center [56, 111] width 61 height 11
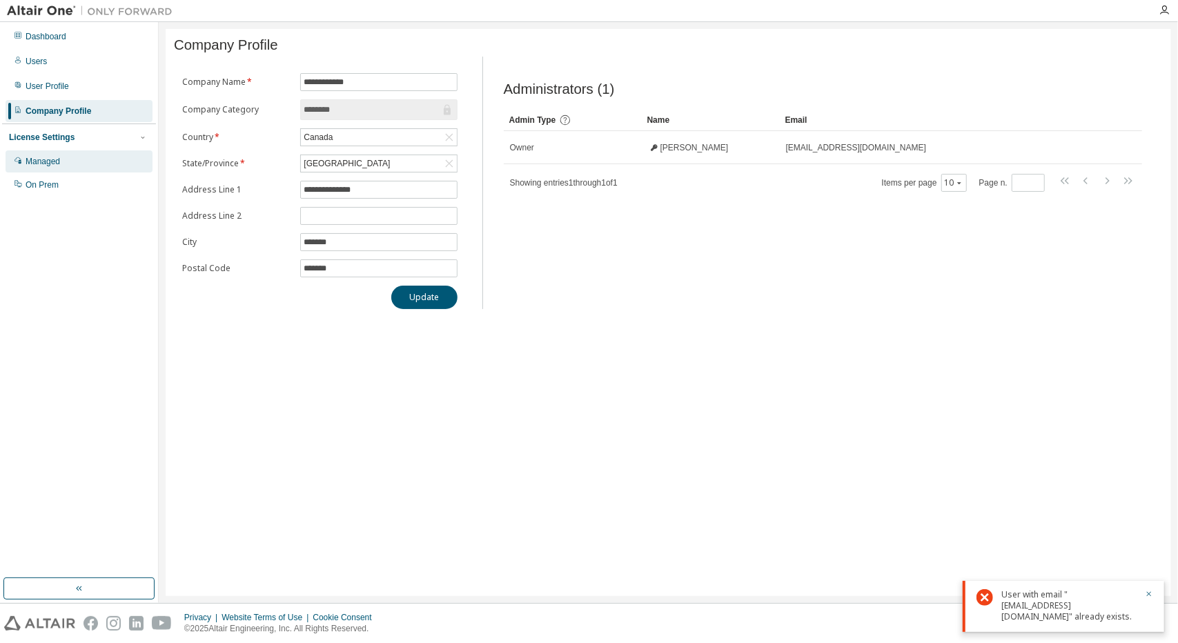
click at [41, 156] on div "Managed" at bounding box center [43, 161] width 34 height 11
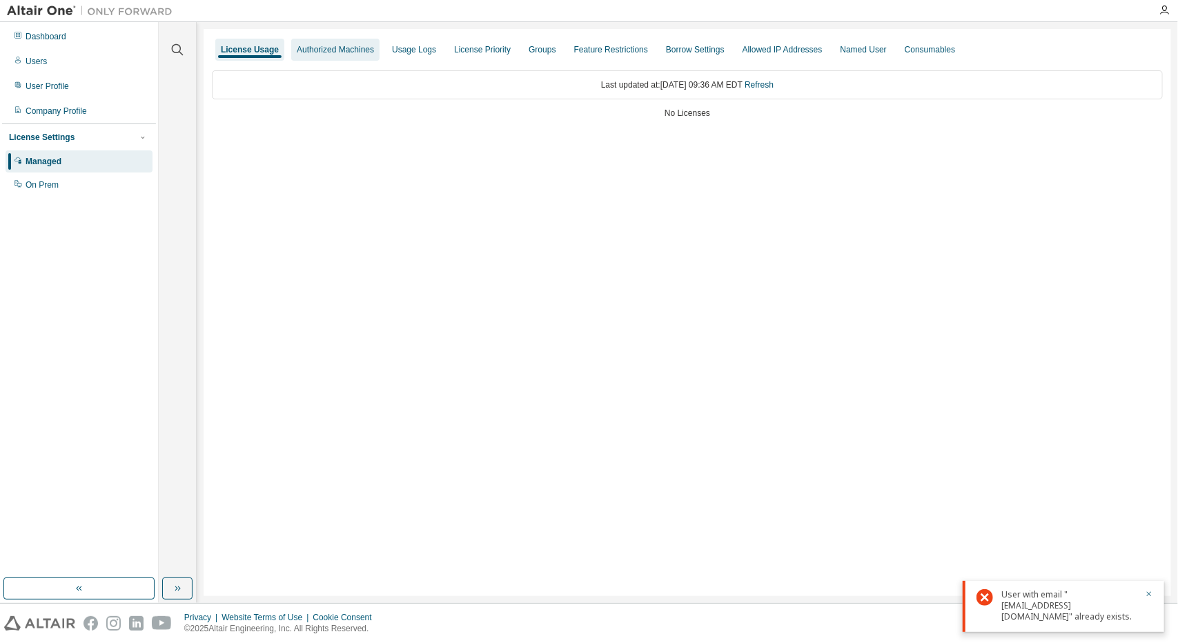
click at [368, 51] on div "Authorized Machines" at bounding box center [335, 49] width 77 height 11
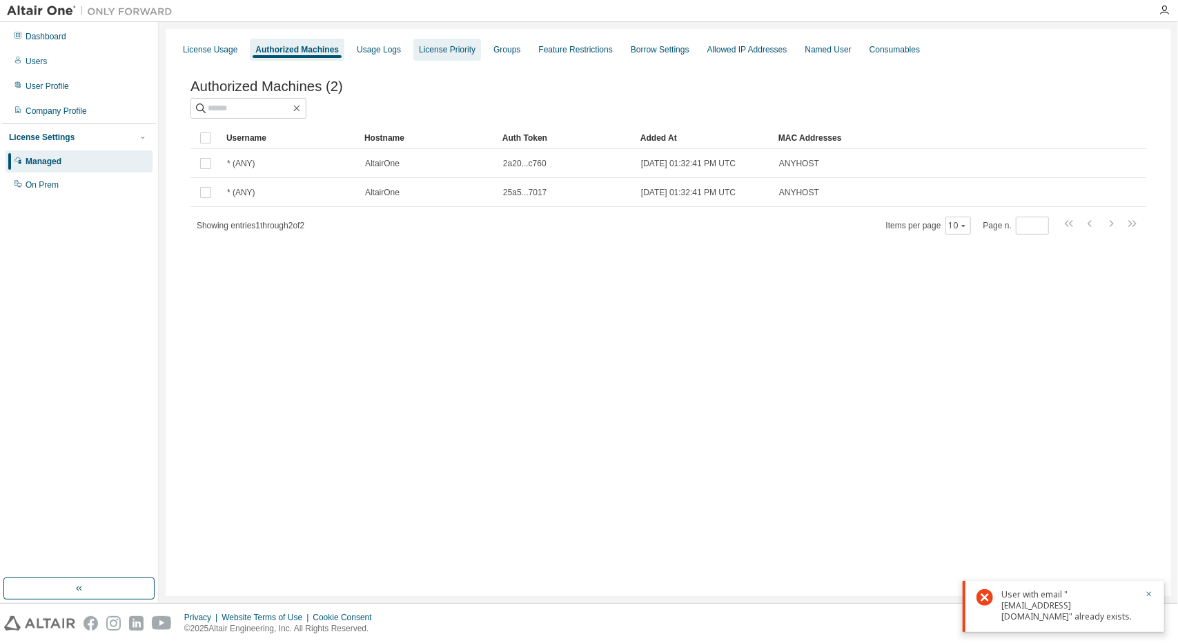
click at [440, 43] on div "License Priority" at bounding box center [447, 50] width 68 height 22
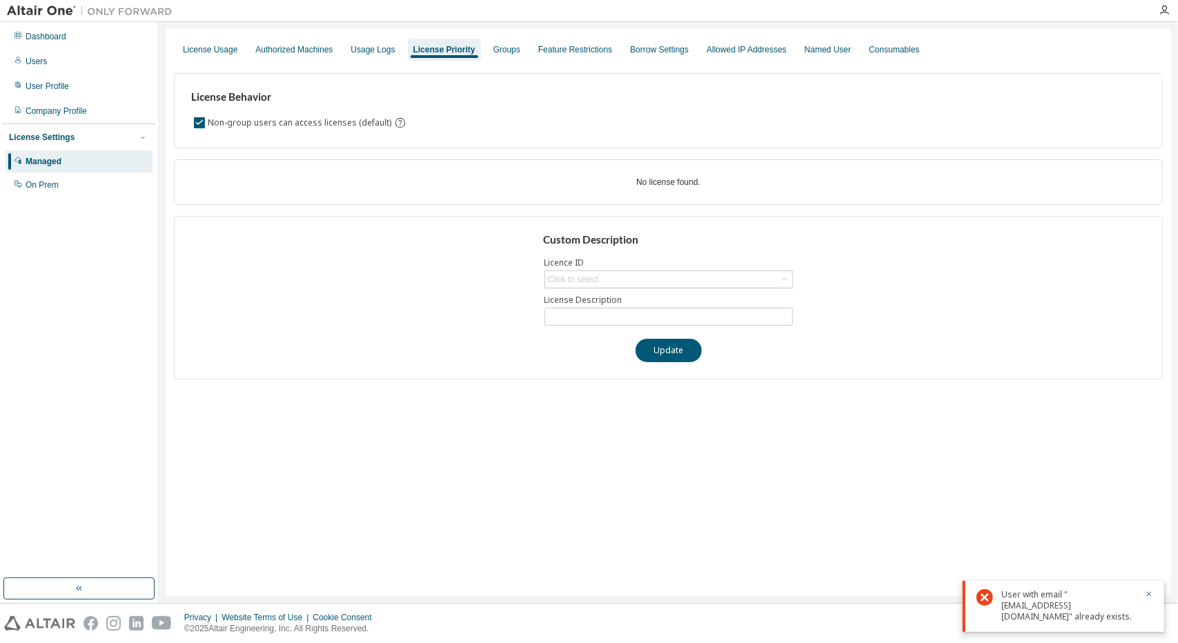
click at [473, 56] on div "License Usage Authorized Machines Usage Logs License Priority Groups Feature Re…" at bounding box center [668, 49] width 989 height 25
click at [474, 56] on div "License Usage Authorized Machines Usage Logs License Priority Groups Feature Re…" at bounding box center [668, 49] width 989 height 25
click at [488, 55] on div "Groups" at bounding box center [507, 50] width 38 height 22
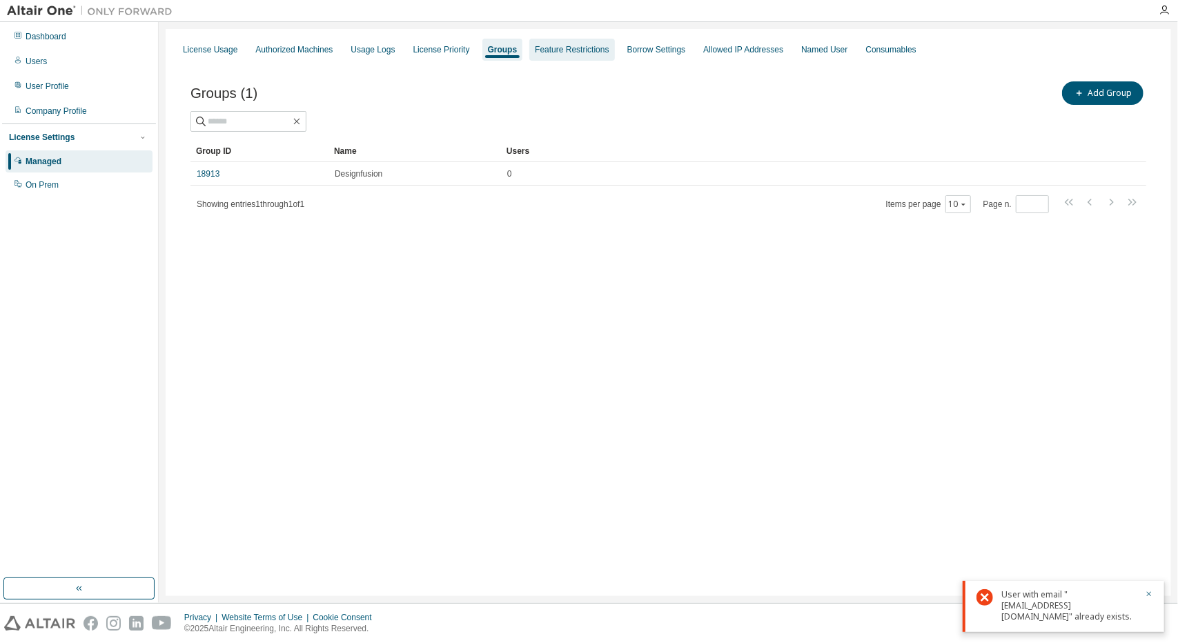
click at [568, 43] on div "Feature Restrictions" at bounding box center [571, 50] width 85 height 22
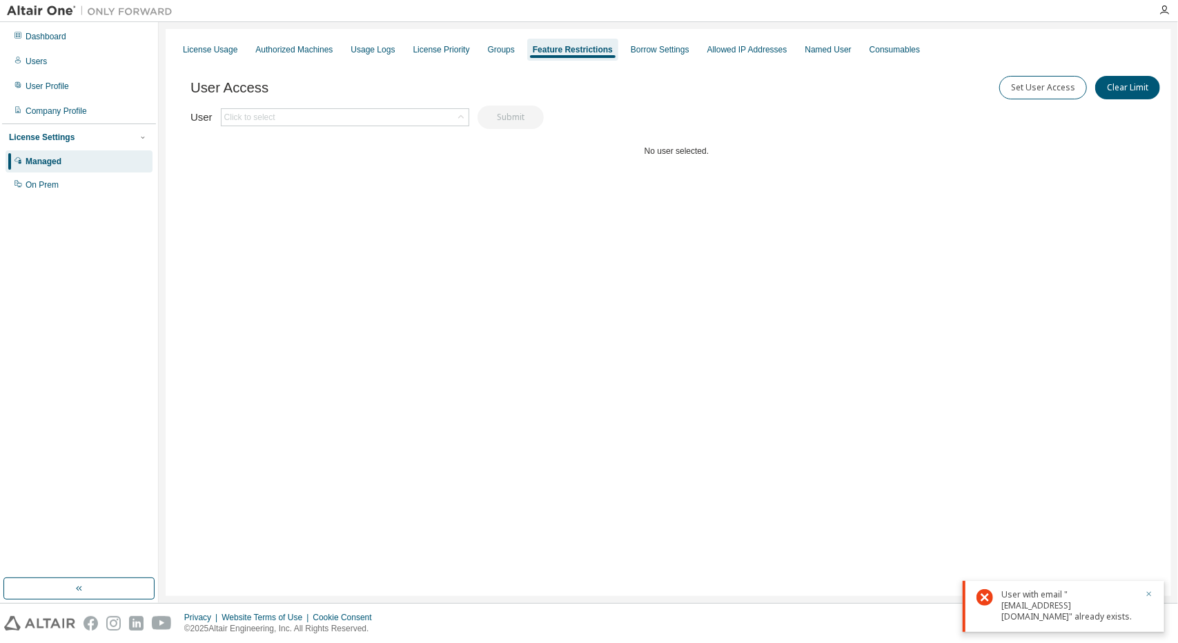
click at [1151, 594] on icon "button" at bounding box center [1148, 594] width 8 height 8
click at [1055, 82] on button "Set User Access" at bounding box center [1043, 87] width 88 height 23
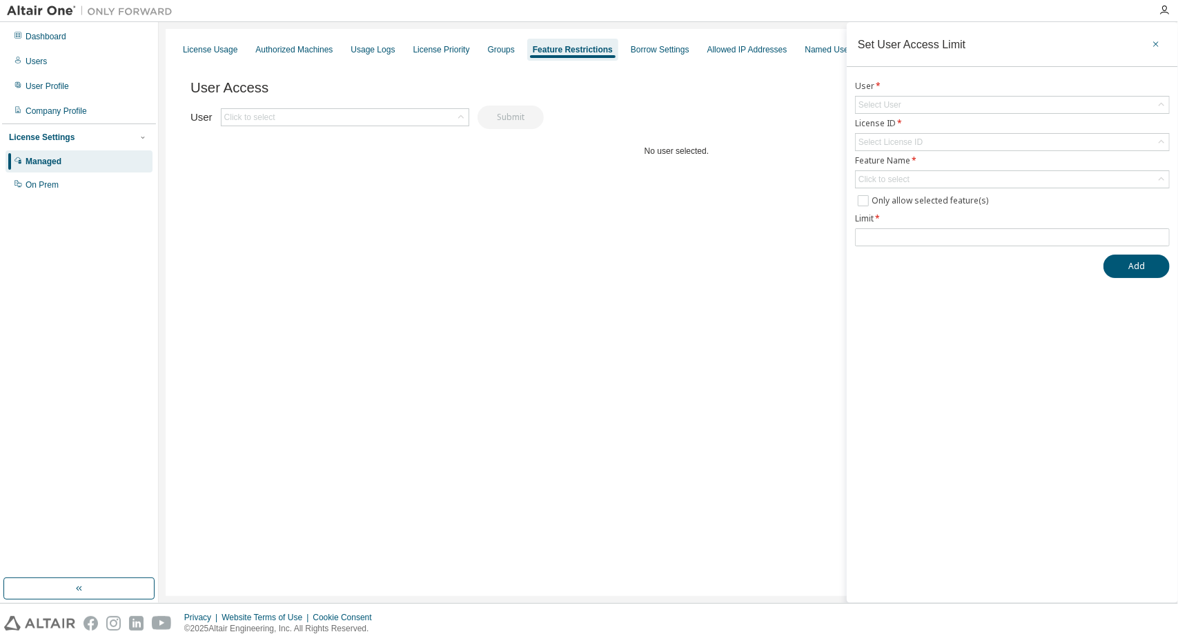
click at [1153, 42] on icon "button" at bounding box center [1156, 44] width 10 height 11
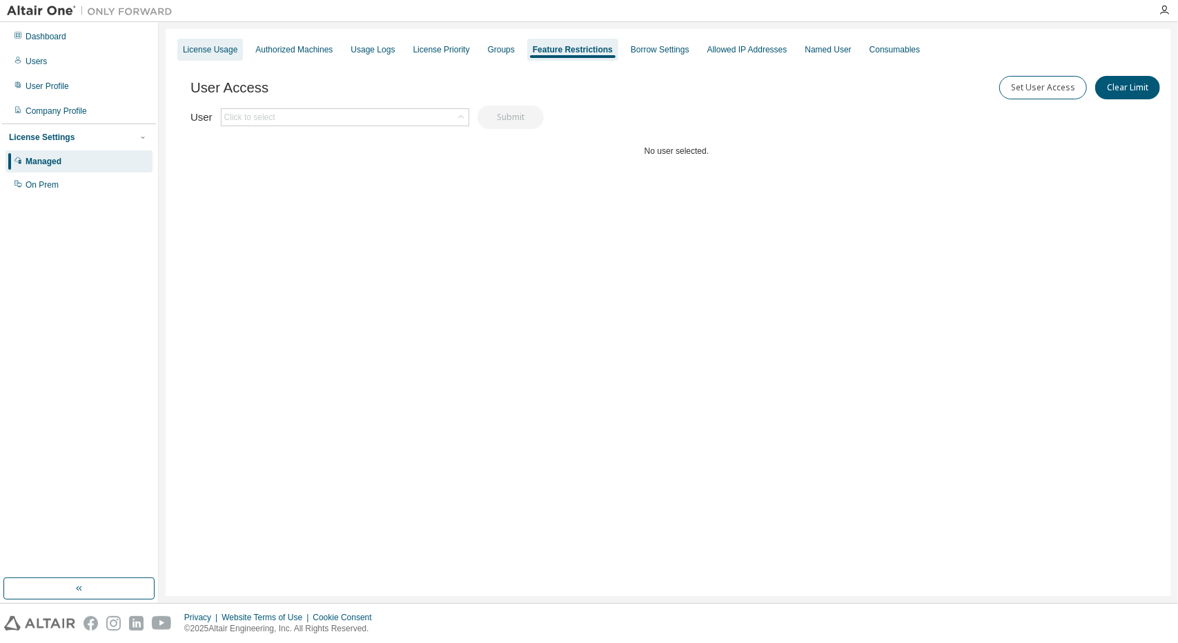
click at [216, 57] on div "License Usage" at bounding box center [210, 50] width 66 height 22
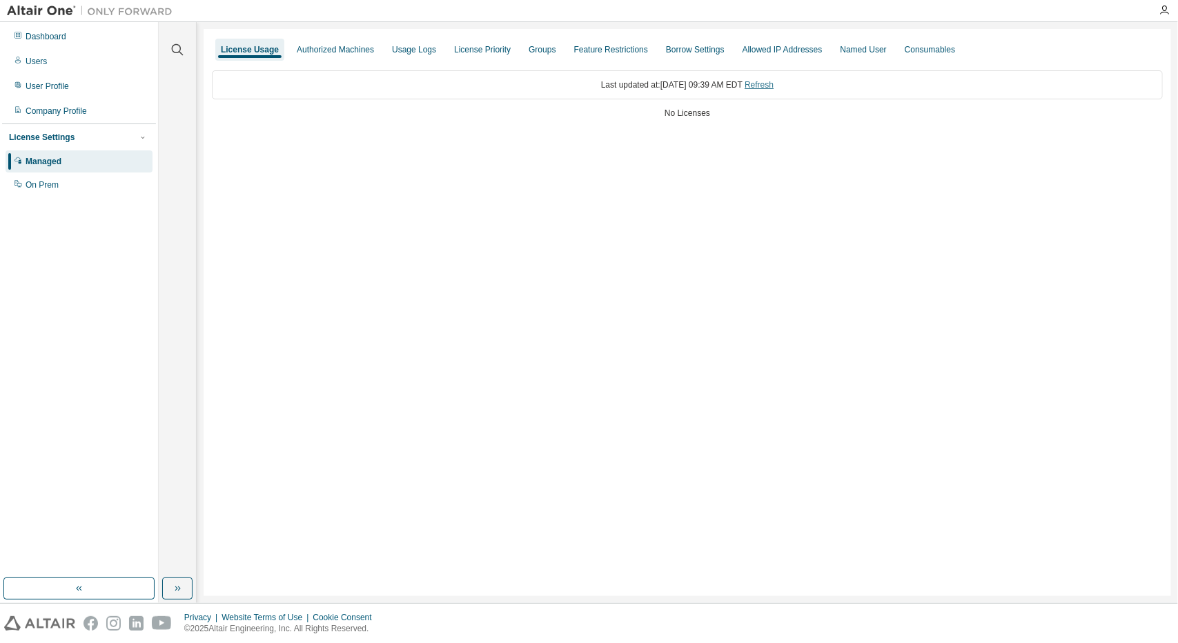
click at [773, 83] on link "Refresh" at bounding box center [758, 85] width 29 height 10
click at [46, 59] on div "Users" at bounding box center [79, 61] width 147 height 22
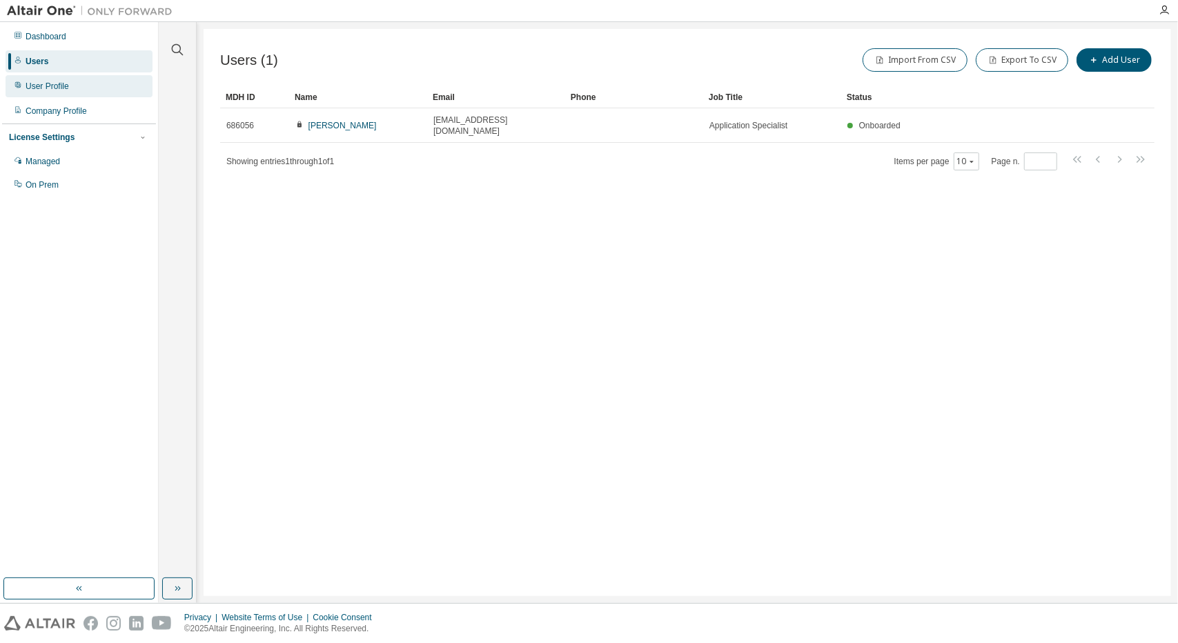
click at [36, 84] on div "User Profile" at bounding box center [47, 86] width 43 height 11
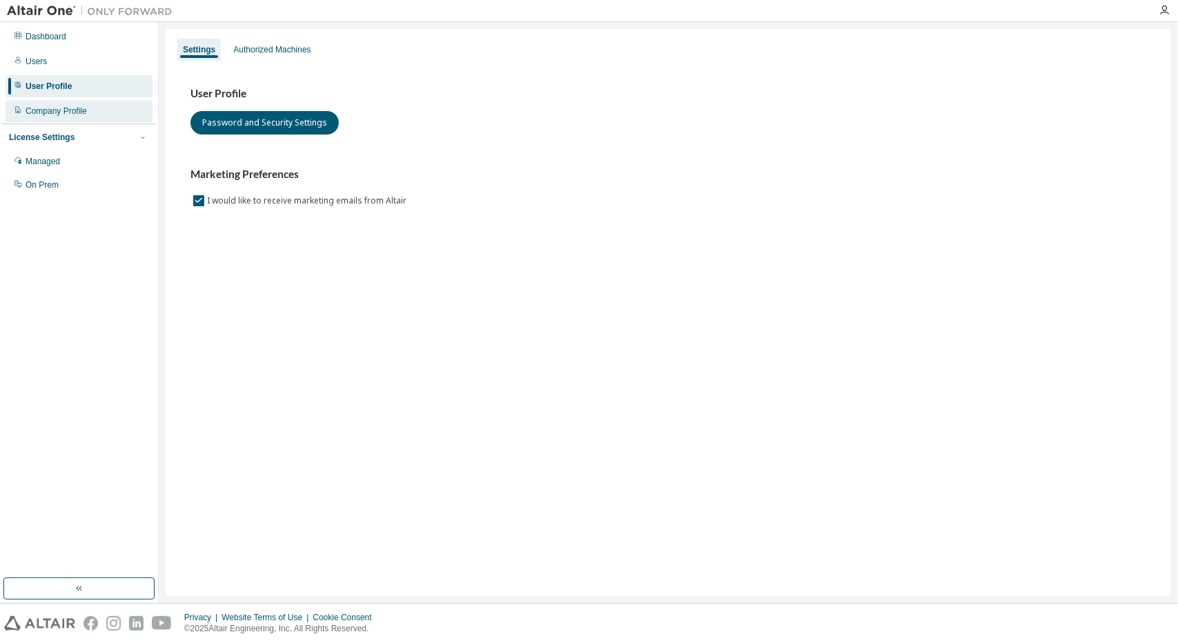
click at [47, 100] on div "Company Profile" at bounding box center [79, 111] width 147 height 22
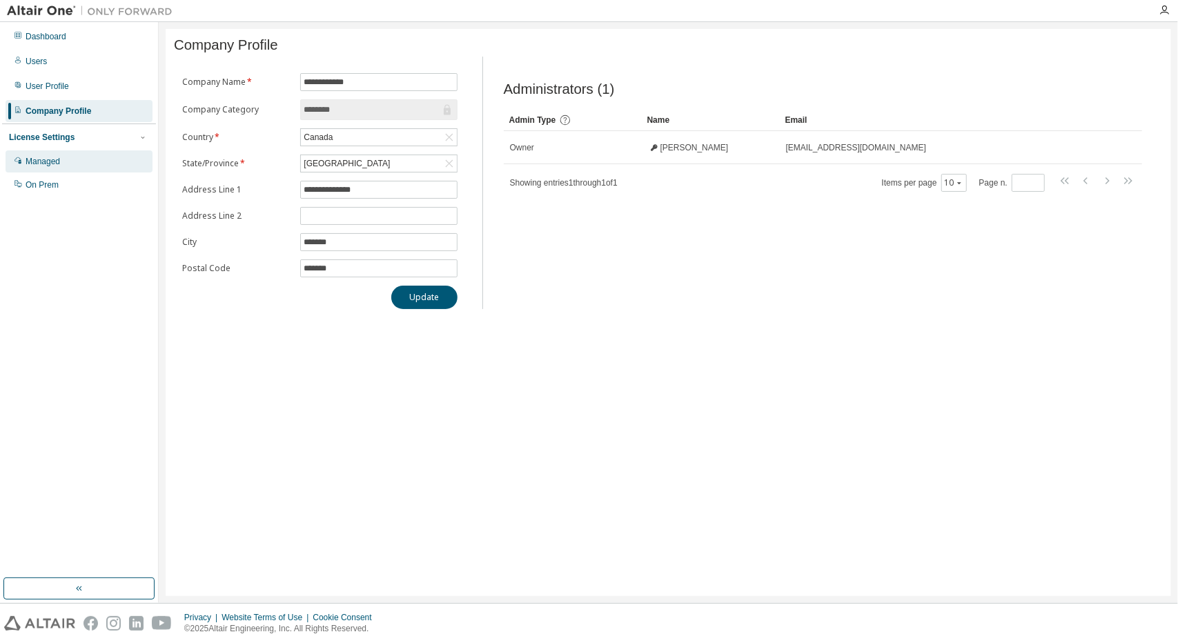
click at [43, 158] on div "Managed" at bounding box center [43, 161] width 34 height 11
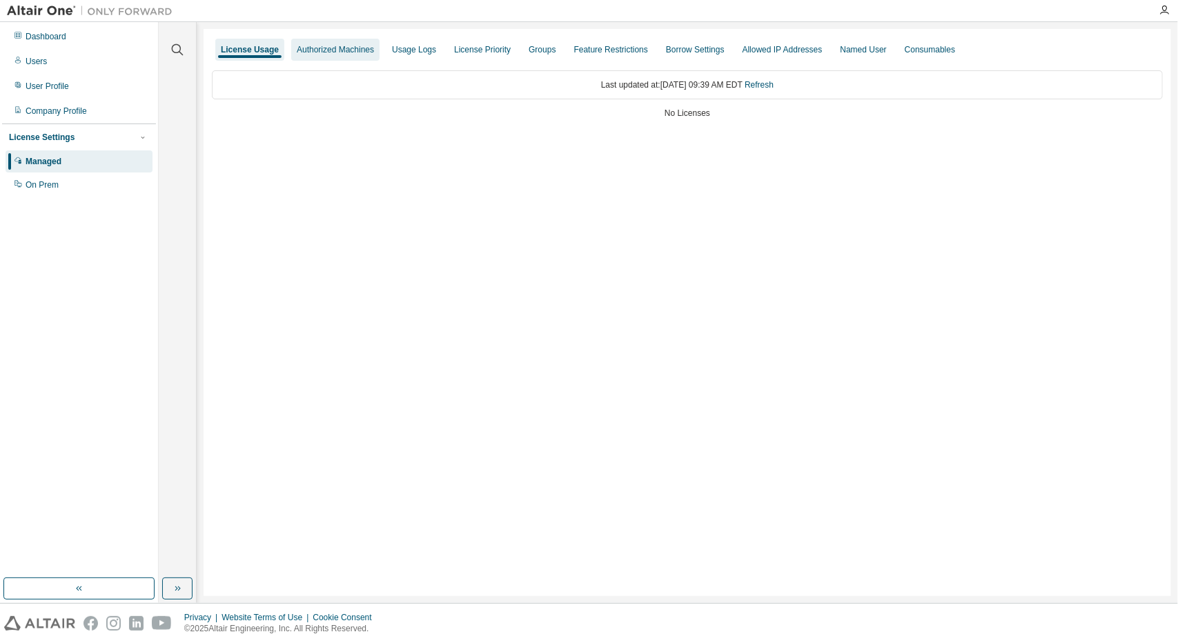
click at [301, 53] on div "Authorized Machines" at bounding box center [335, 49] width 77 height 11
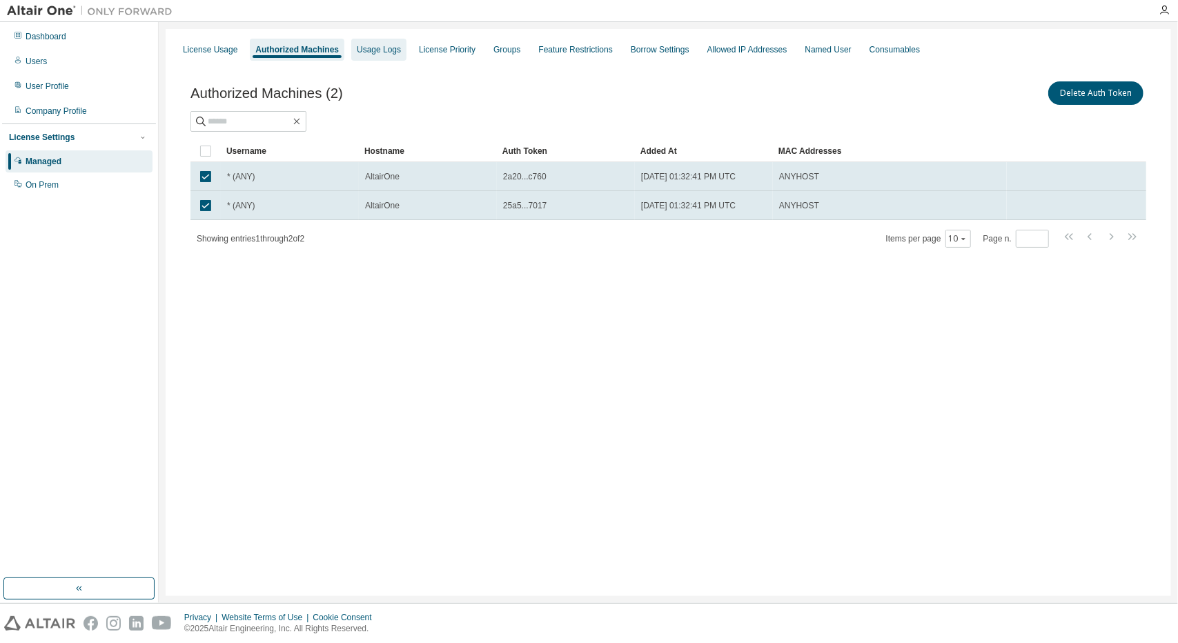
click at [376, 48] on div "Usage Logs" at bounding box center [379, 49] width 44 height 11
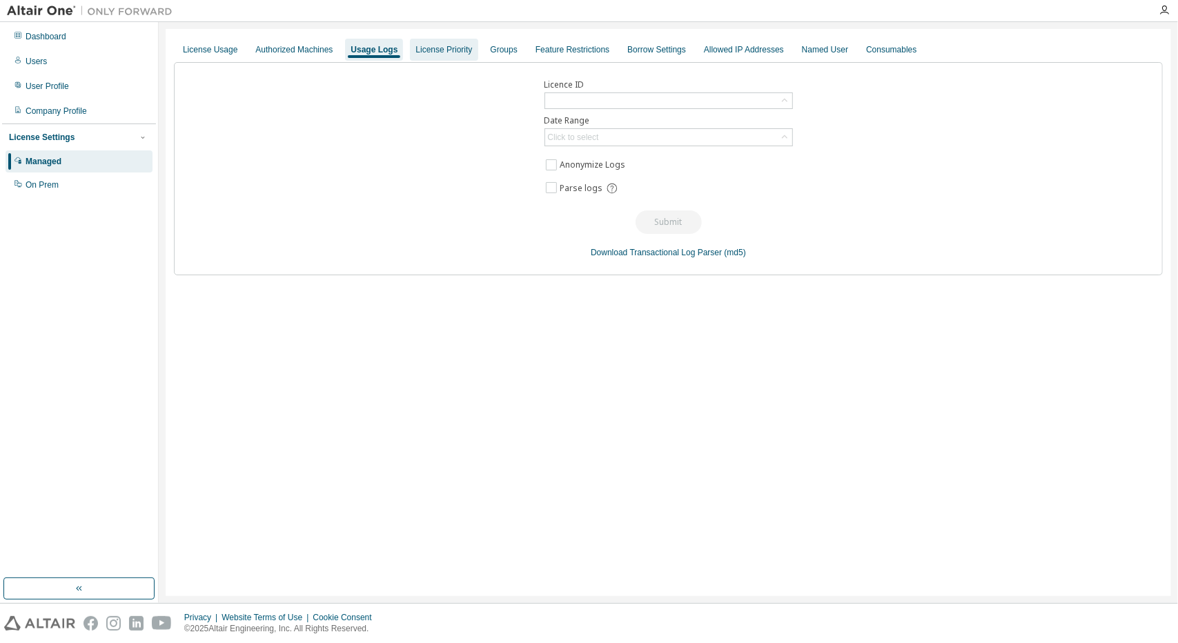
click at [429, 50] on div "License Priority" at bounding box center [443, 49] width 57 height 11
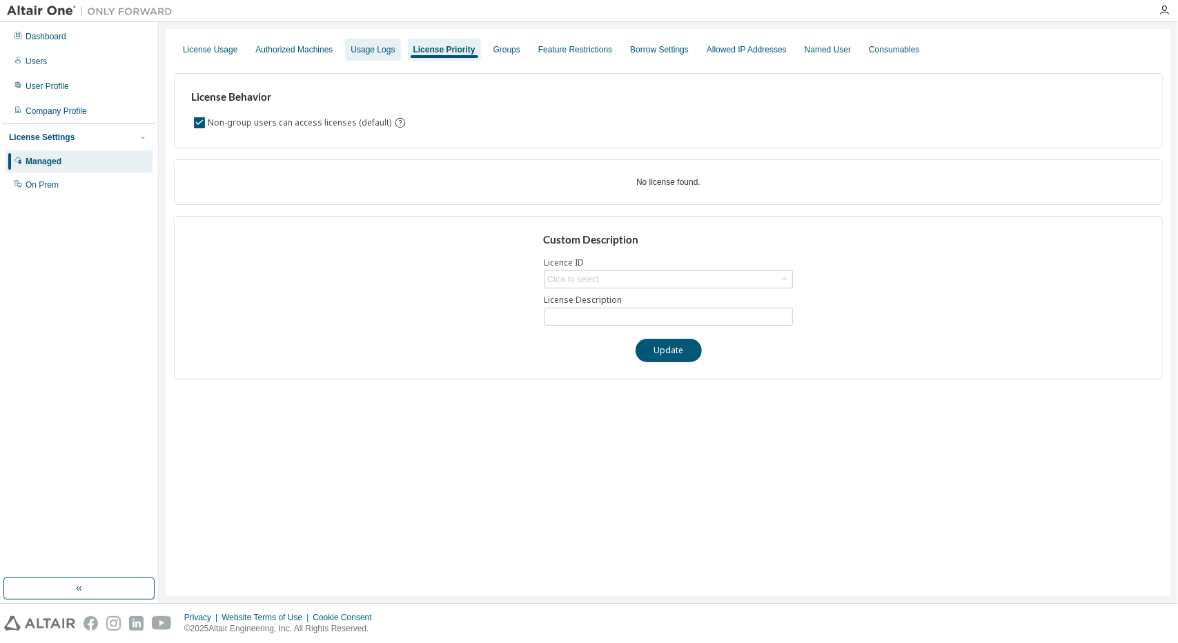
click at [353, 46] on div "Usage Logs" at bounding box center [372, 49] width 44 height 11
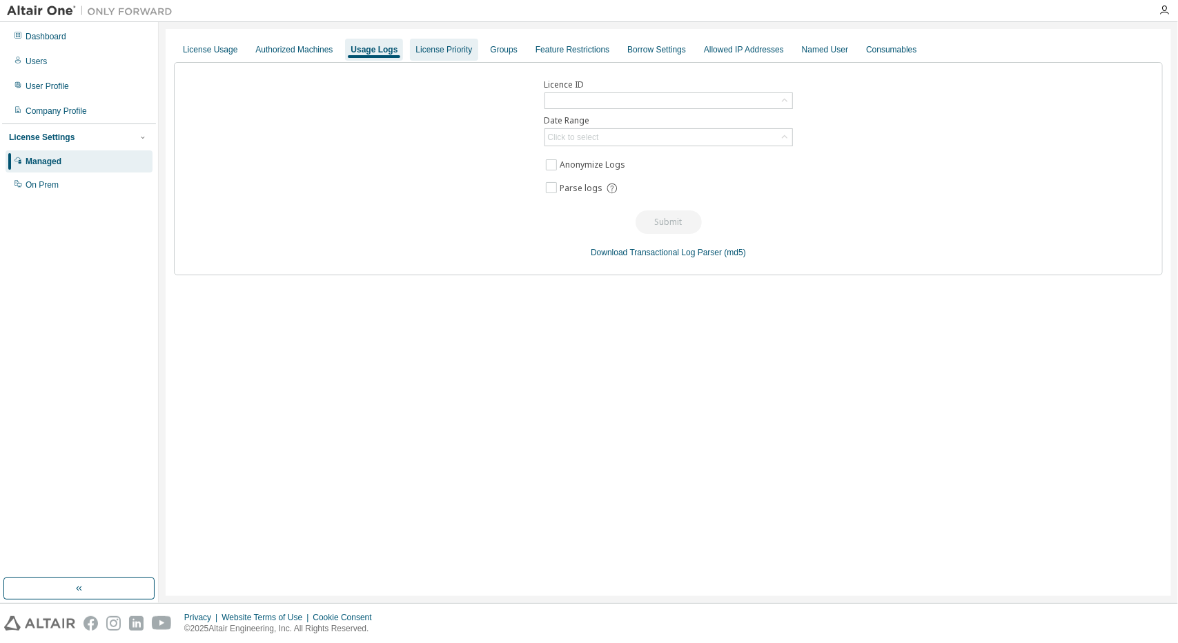
click at [449, 57] on div "License Priority" at bounding box center [444, 50] width 68 height 22
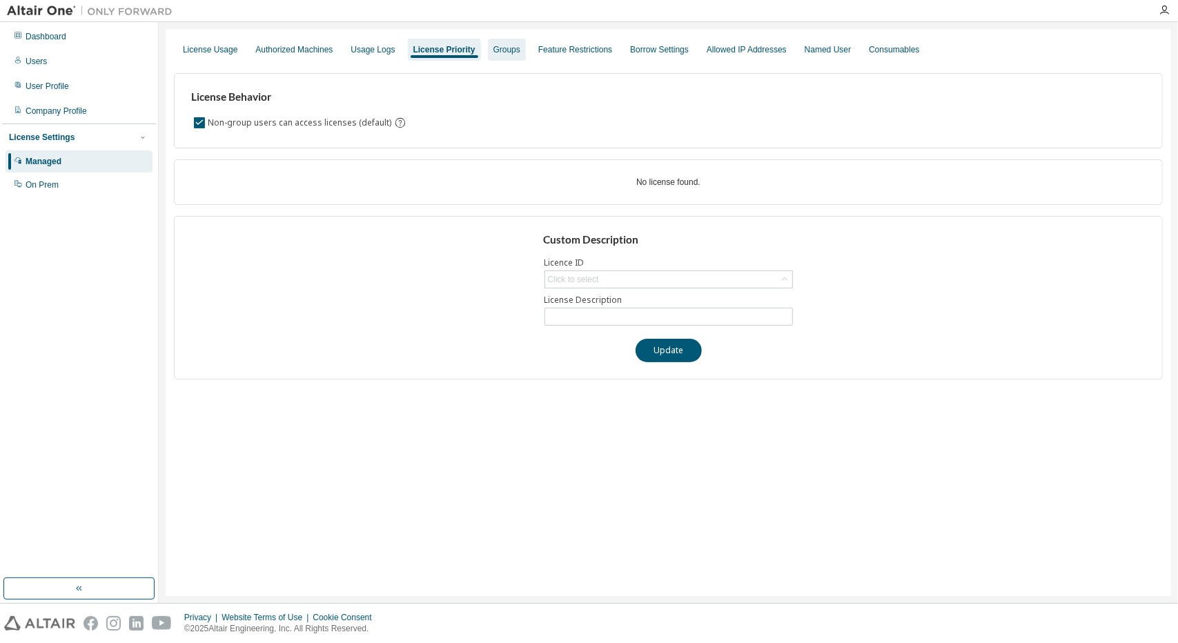
click at [514, 53] on div "Groups" at bounding box center [507, 50] width 38 height 22
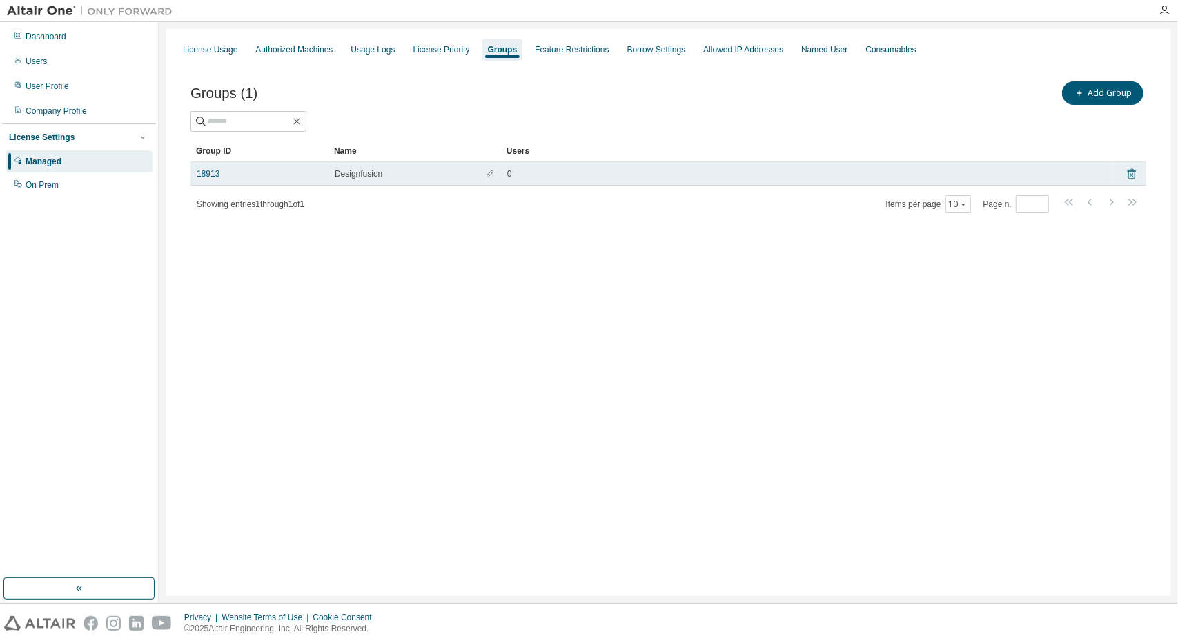
click at [1131, 172] on icon at bounding box center [1131, 174] width 12 height 17
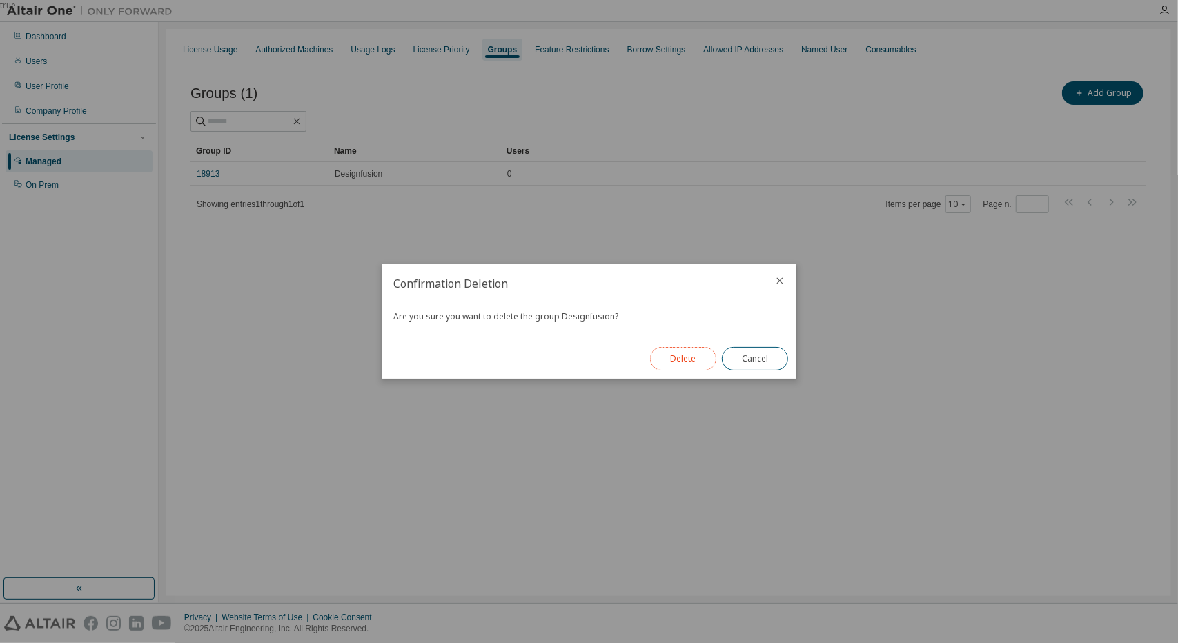
click at [681, 363] on button "Delete" at bounding box center [683, 358] width 66 height 23
click at [755, 354] on button "Close" at bounding box center [755, 358] width 66 height 23
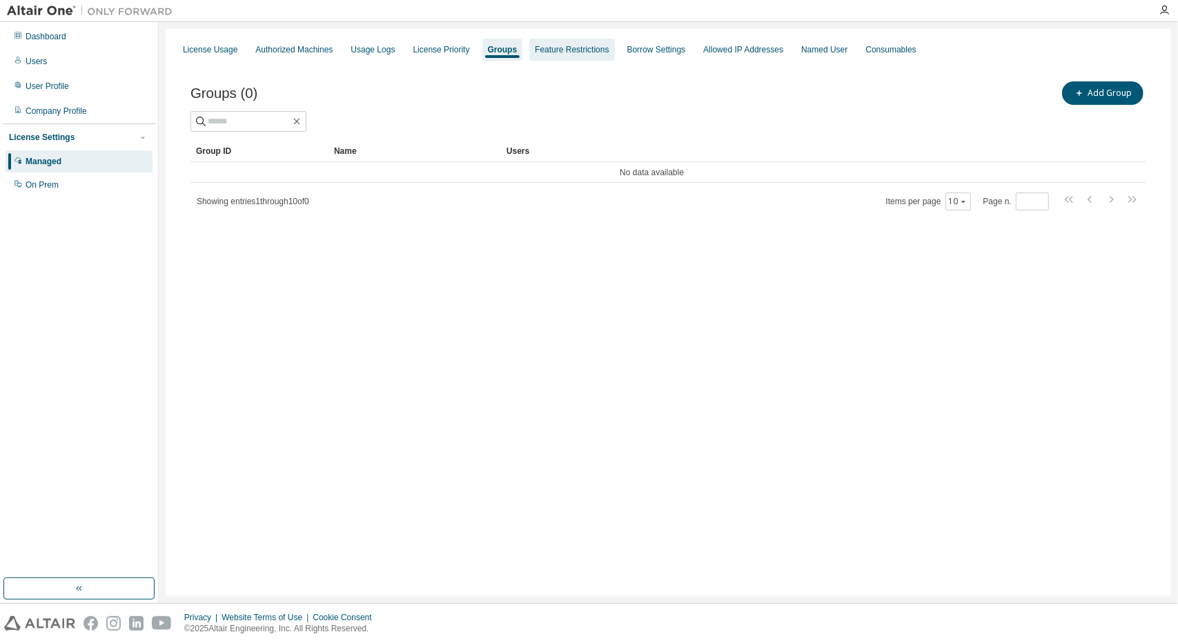
click at [578, 39] on div "Feature Restrictions" at bounding box center [571, 50] width 85 height 22
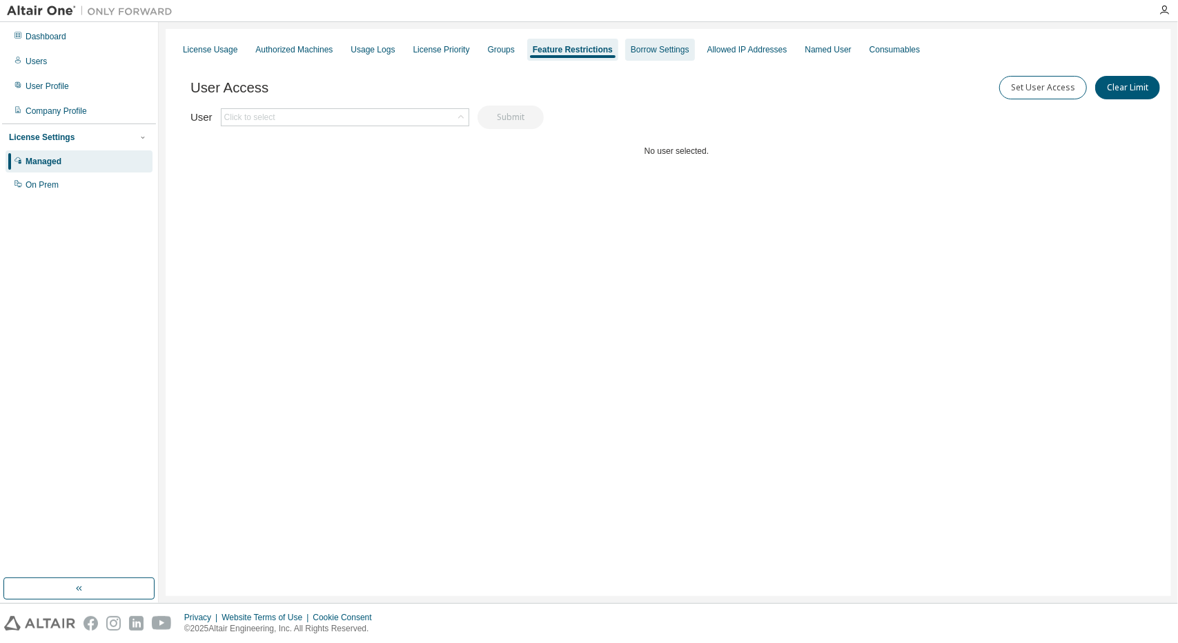
click at [631, 49] on div "Borrow Settings" at bounding box center [660, 49] width 59 height 11
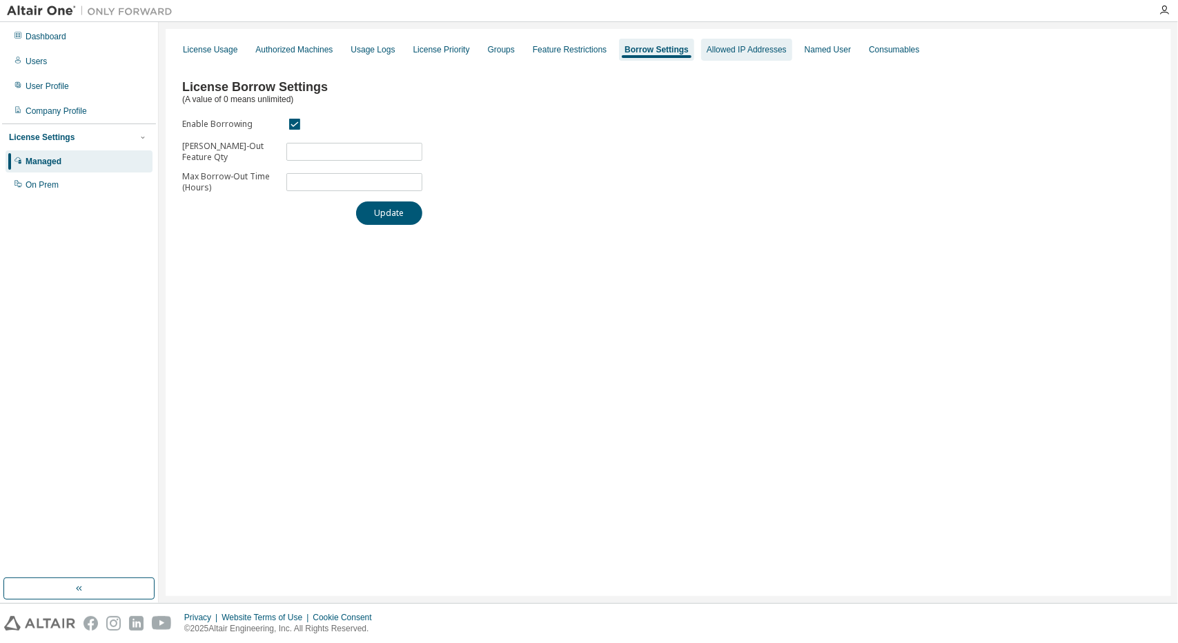
click at [755, 57] on div "Allowed IP Addresses" at bounding box center [746, 50] width 91 height 22
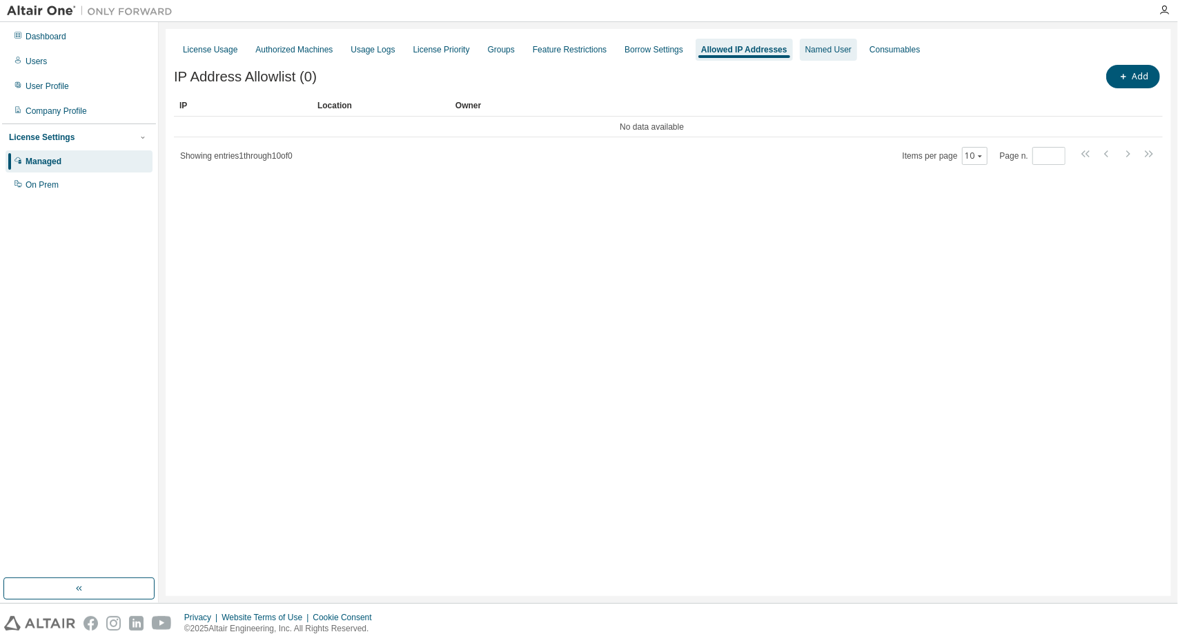
click at [813, 58] on div "Named User" at bounding box center [828, 50] width 57 height 22
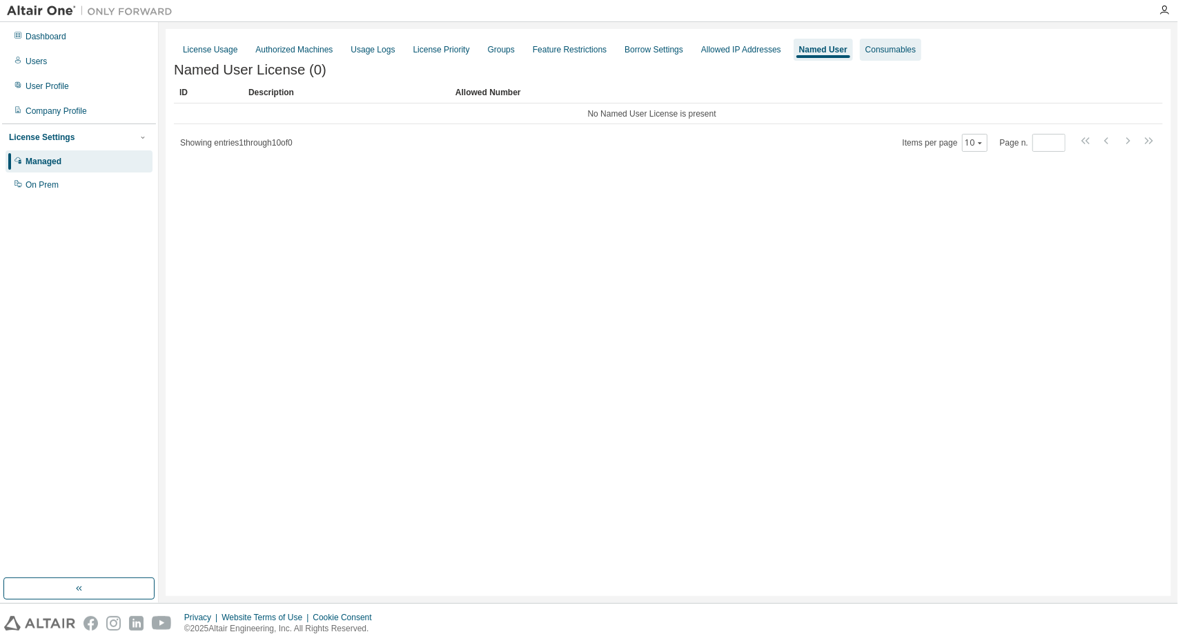
click at [882, 54] on div "Consumables" at bounding box center [890, 49] width 50 height 11
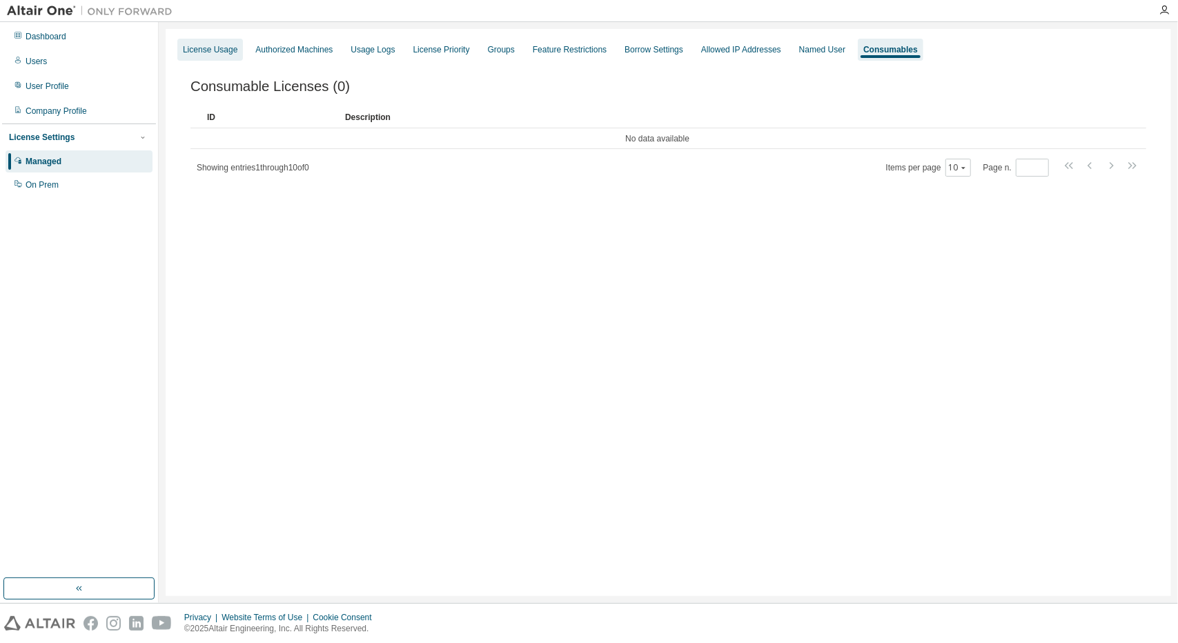
click at [217, 46] on div "License Usage" at bounding box center [210, 49] width 54 height 11
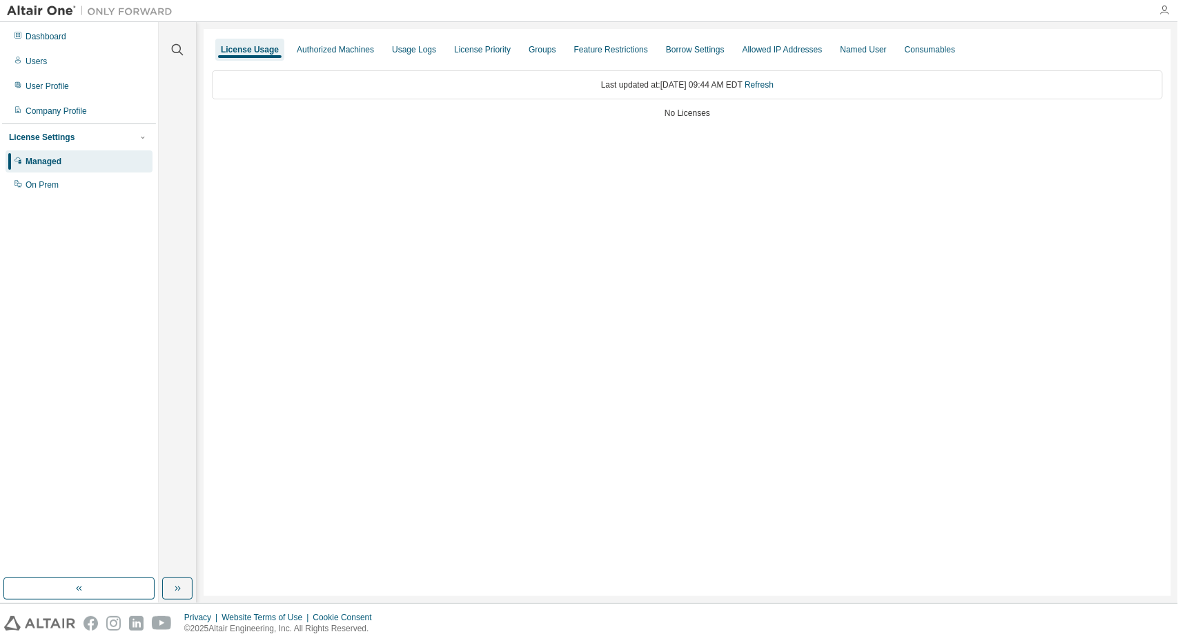
click at [1168, 9] on icon "button" at bounding box center [1163, 10] width 11 height 11
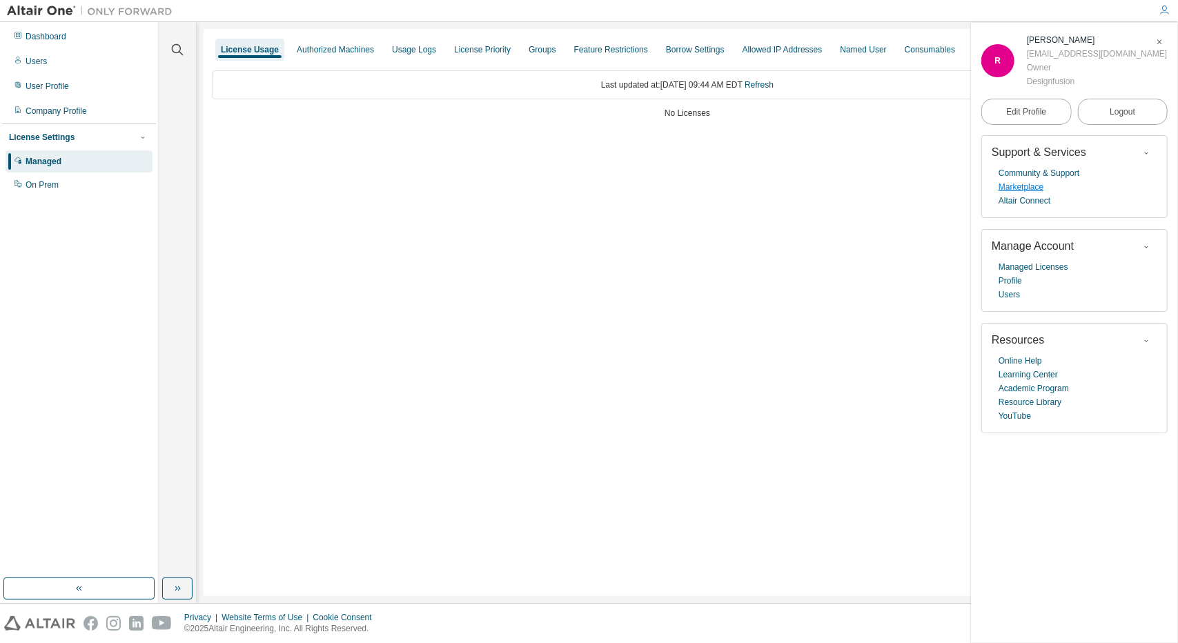
click at [1024, 185] on link "Marketplace" at bounding box center [1020, 187] width 45 height 14
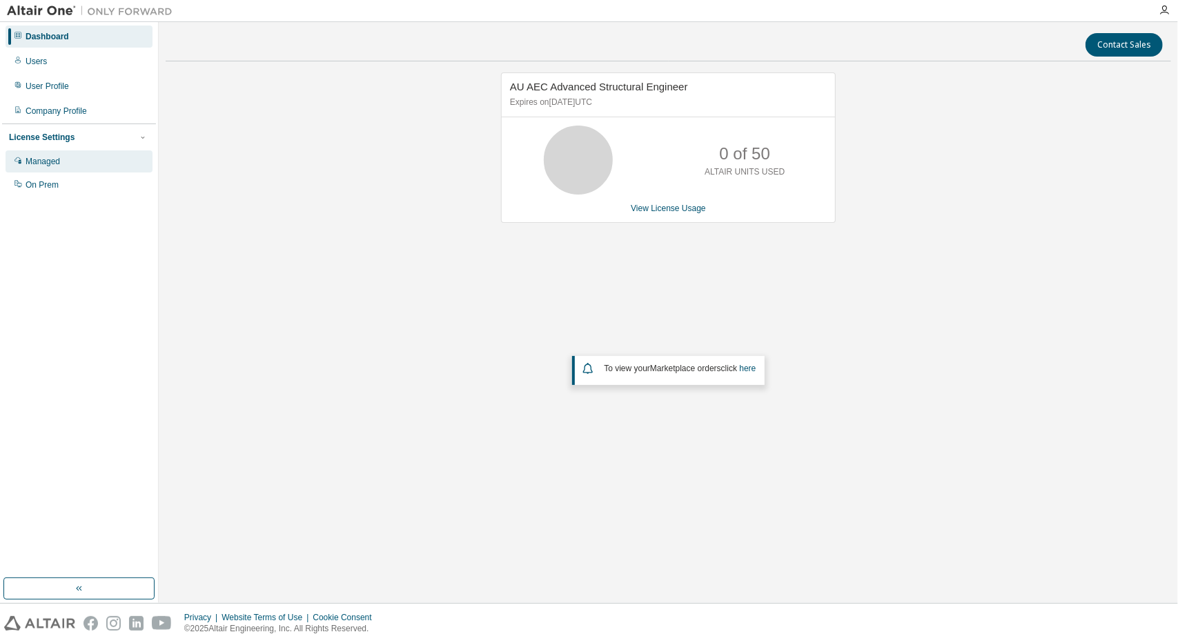
click at [57, 160] on div "Managed" at bounding box center [43, 161] width 34 height 11
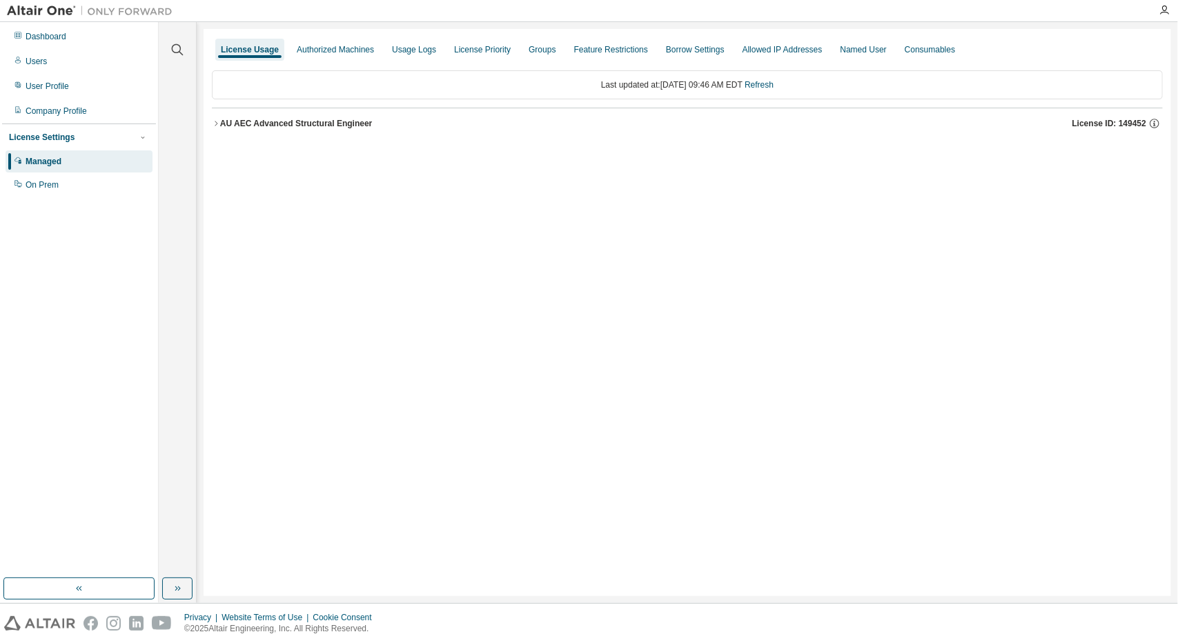
click at [215, 121] on icon "button" at bounding box center [216, 123] width 3 height 5
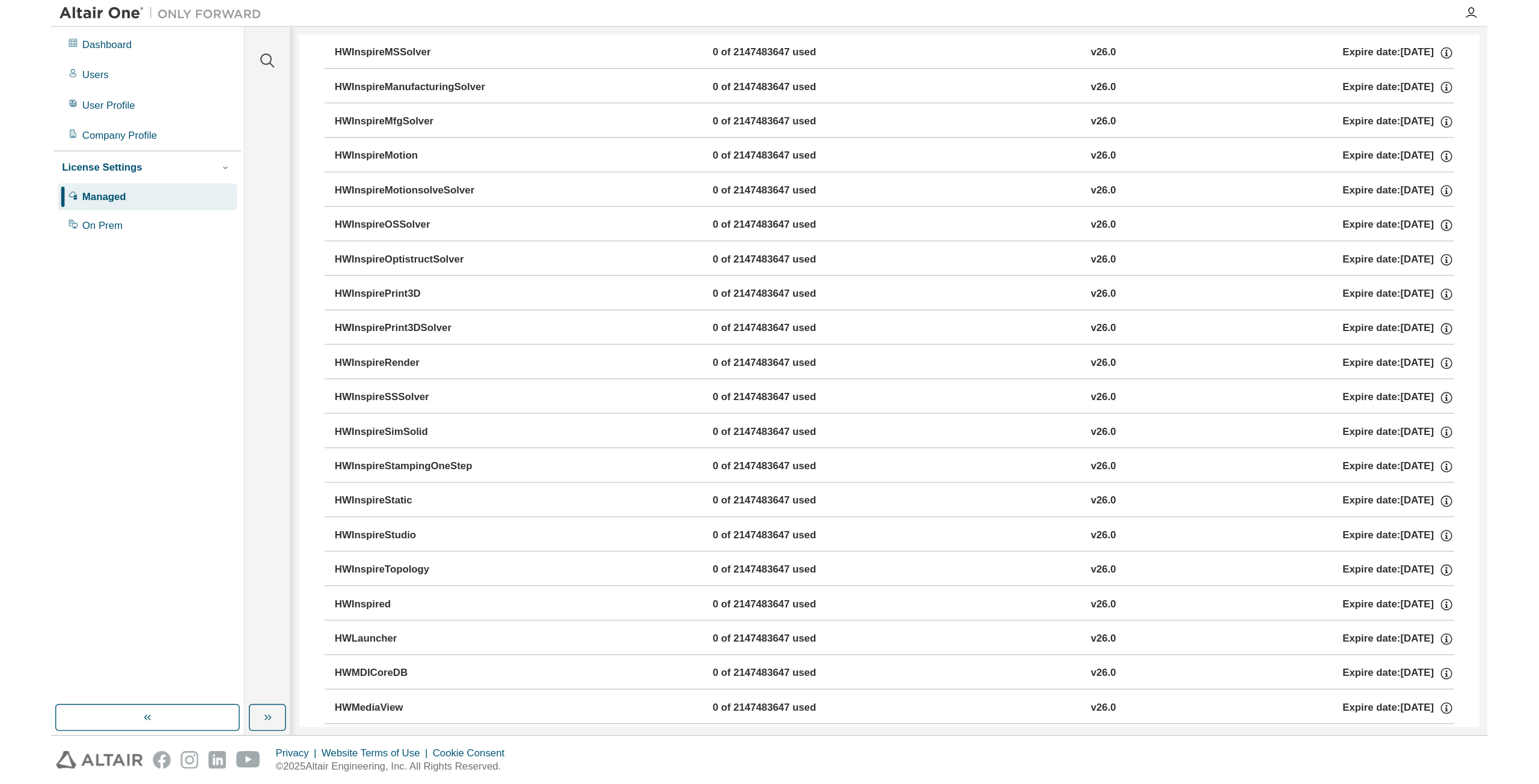
scroll to position [1262, 0]
